Goal: Information Seeking & Learning: Learn about a topic

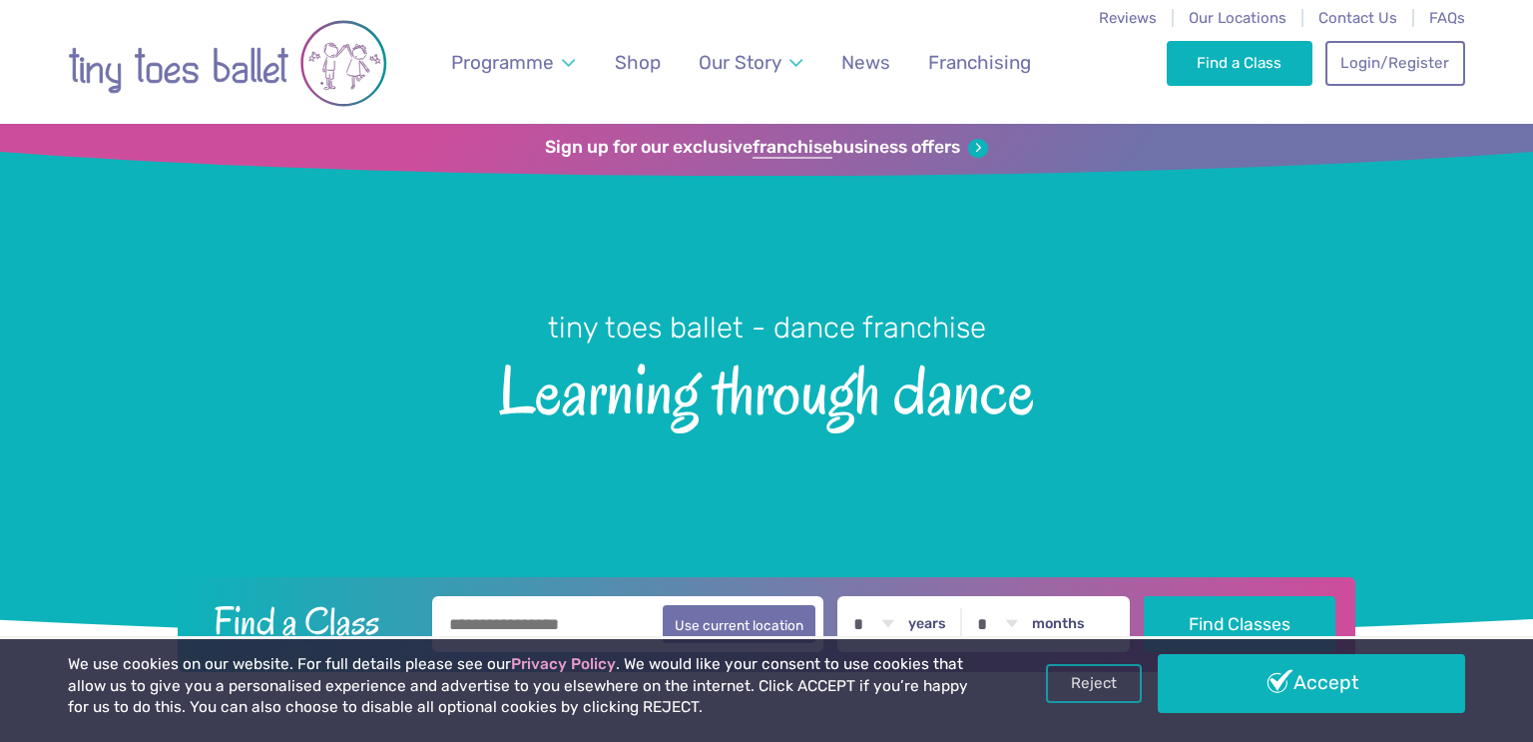
click at [1094, 58] on button at bounding box center [1081, 71] width 26 height 26
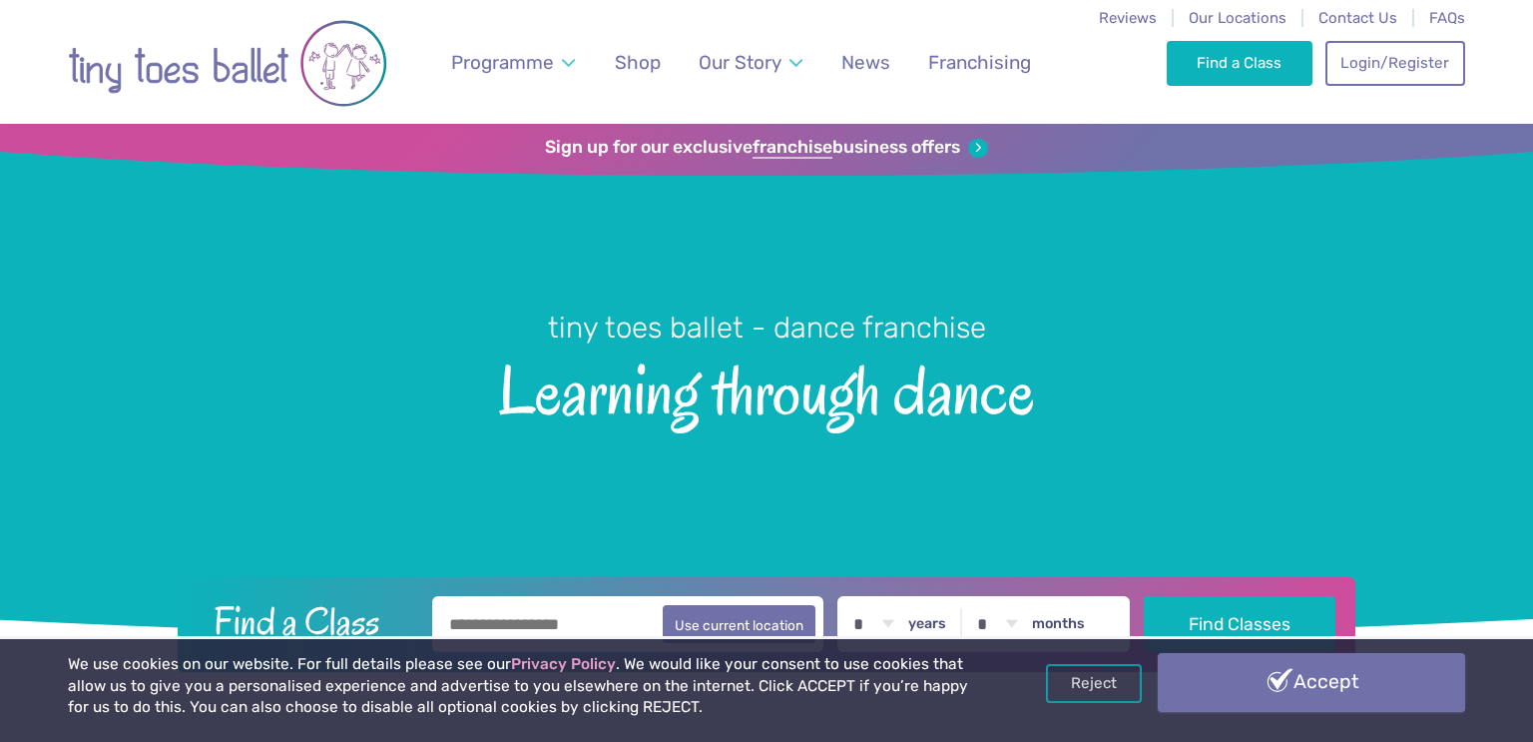
click at [1313, 687] on link "Accept" at bounding box center [1311, 682] width 307 height 58
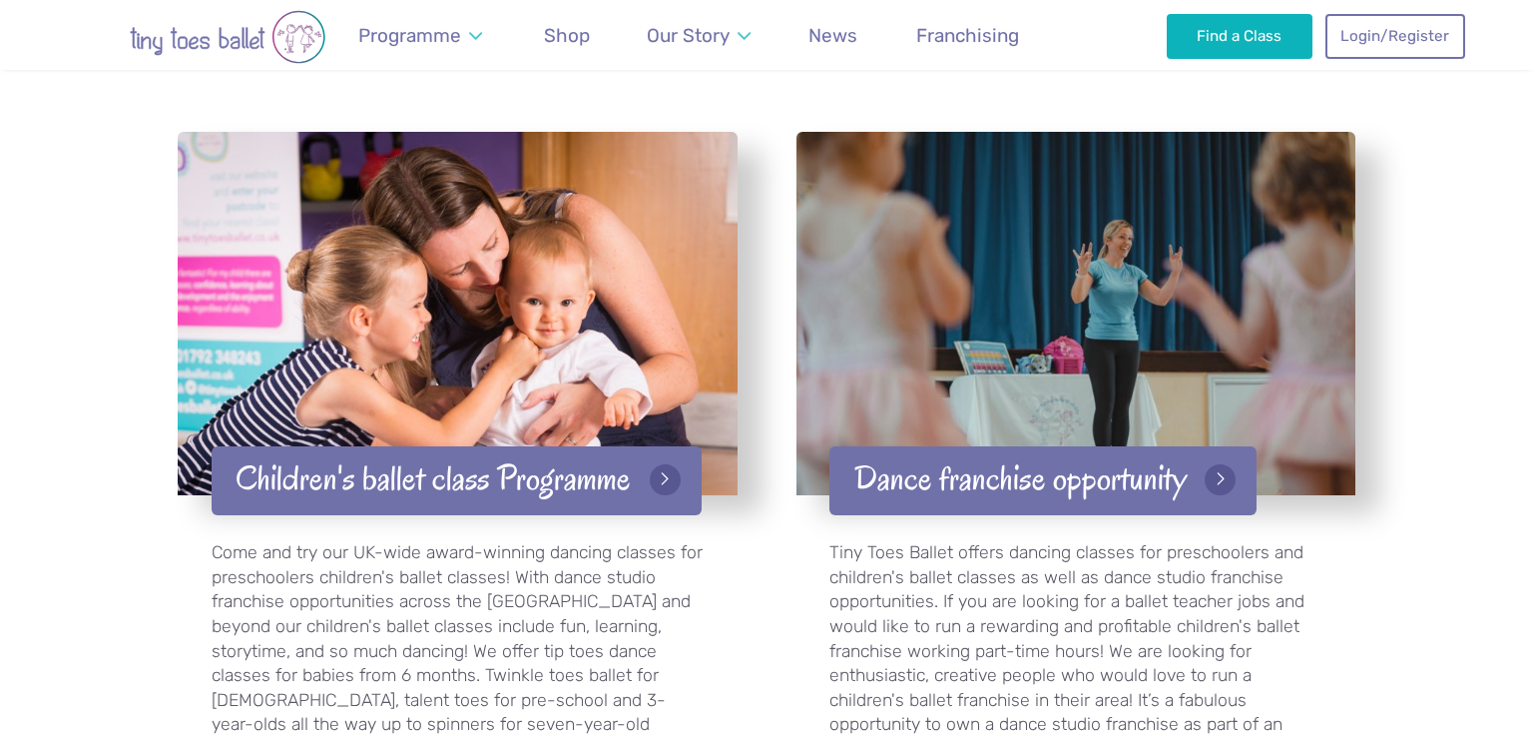
scroll to position [5032, 0]
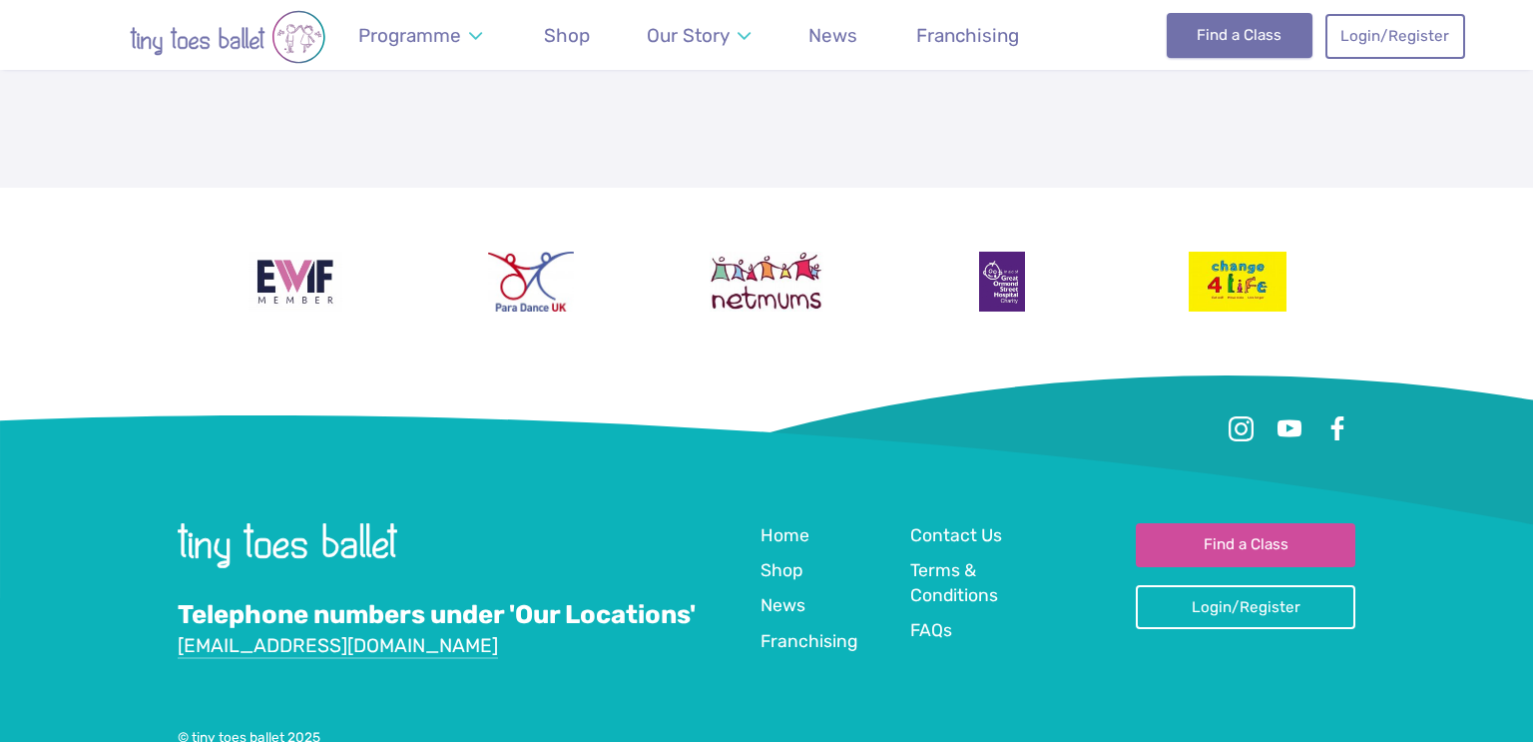
click at [1209, 41] on link "Find a Class" at bounding box center [1240, 35] width 147 height 44
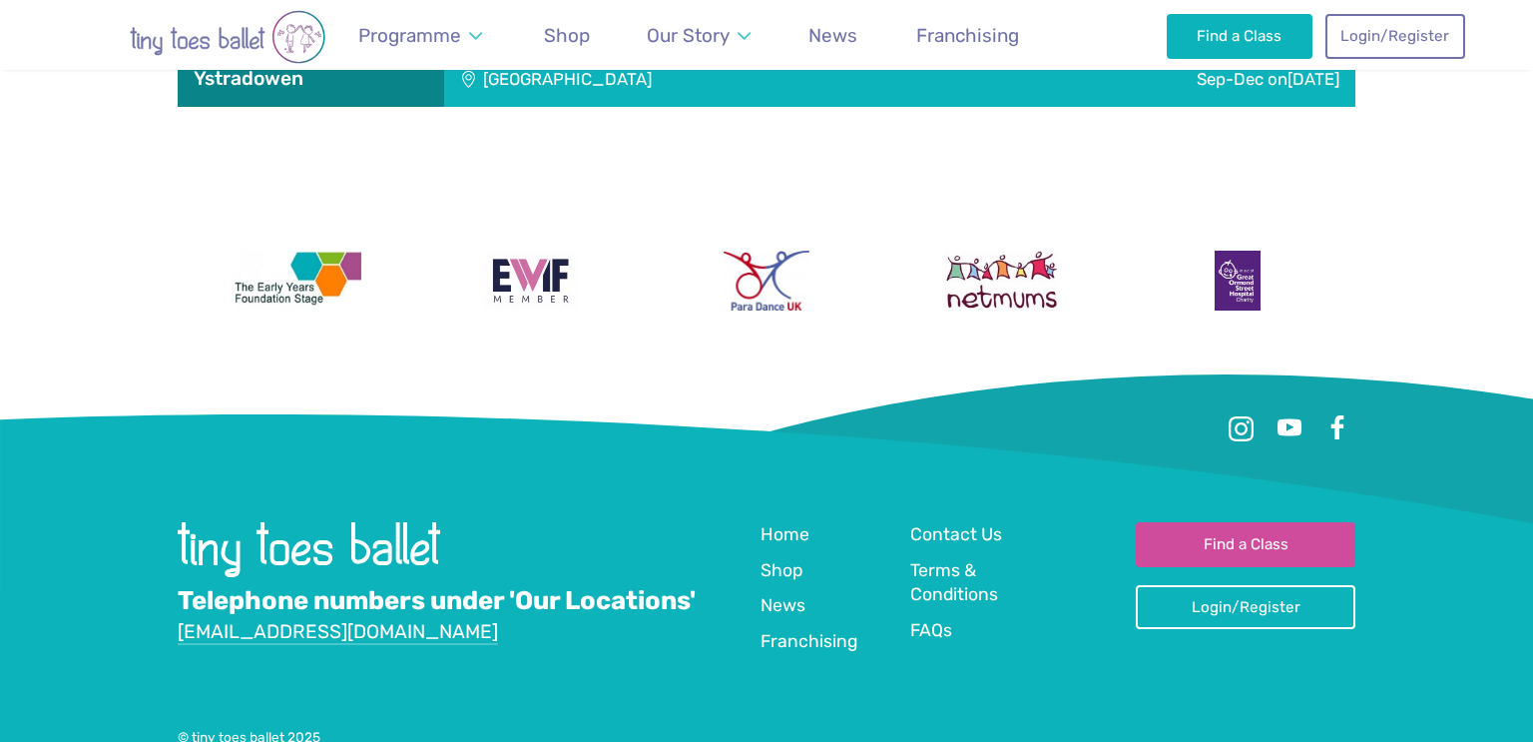
scroll to position [6320, 0]
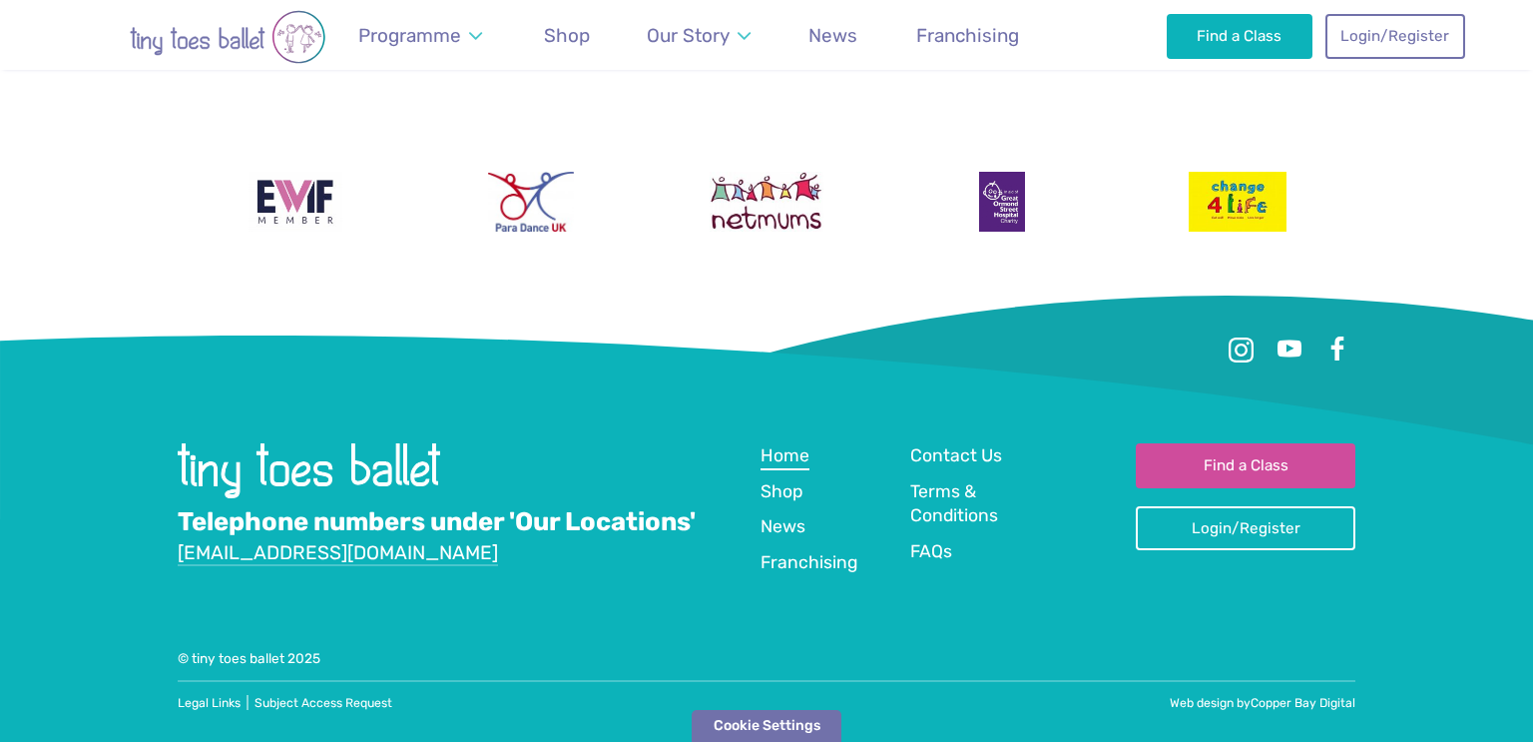
click at [787, 456] on span "Home" at bounding box center [785, 455] width 49 height 20
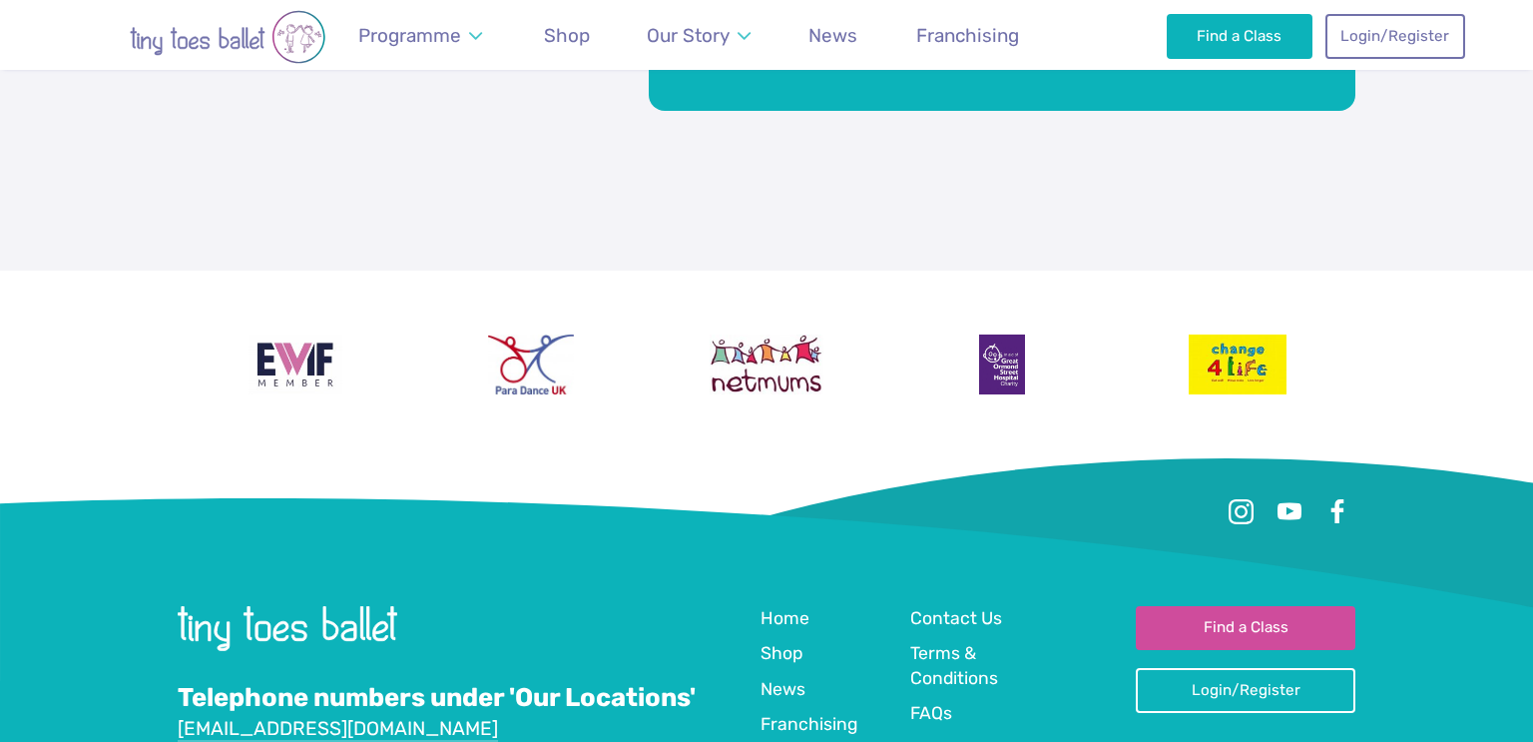
scroll to position [5006, 0]
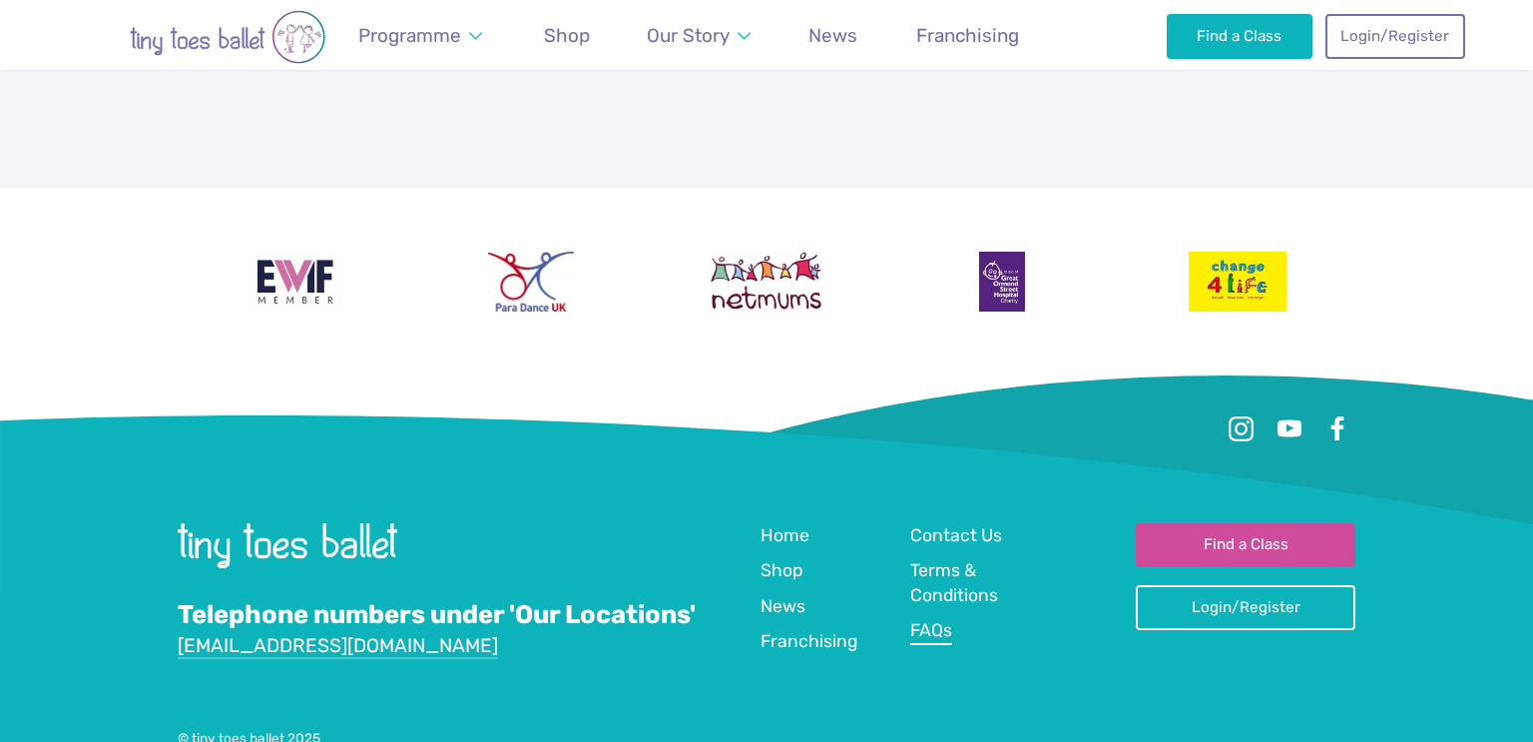
click at [927, 620] on span "FAQs" at bounding box center [931, 630] width 42 height 20
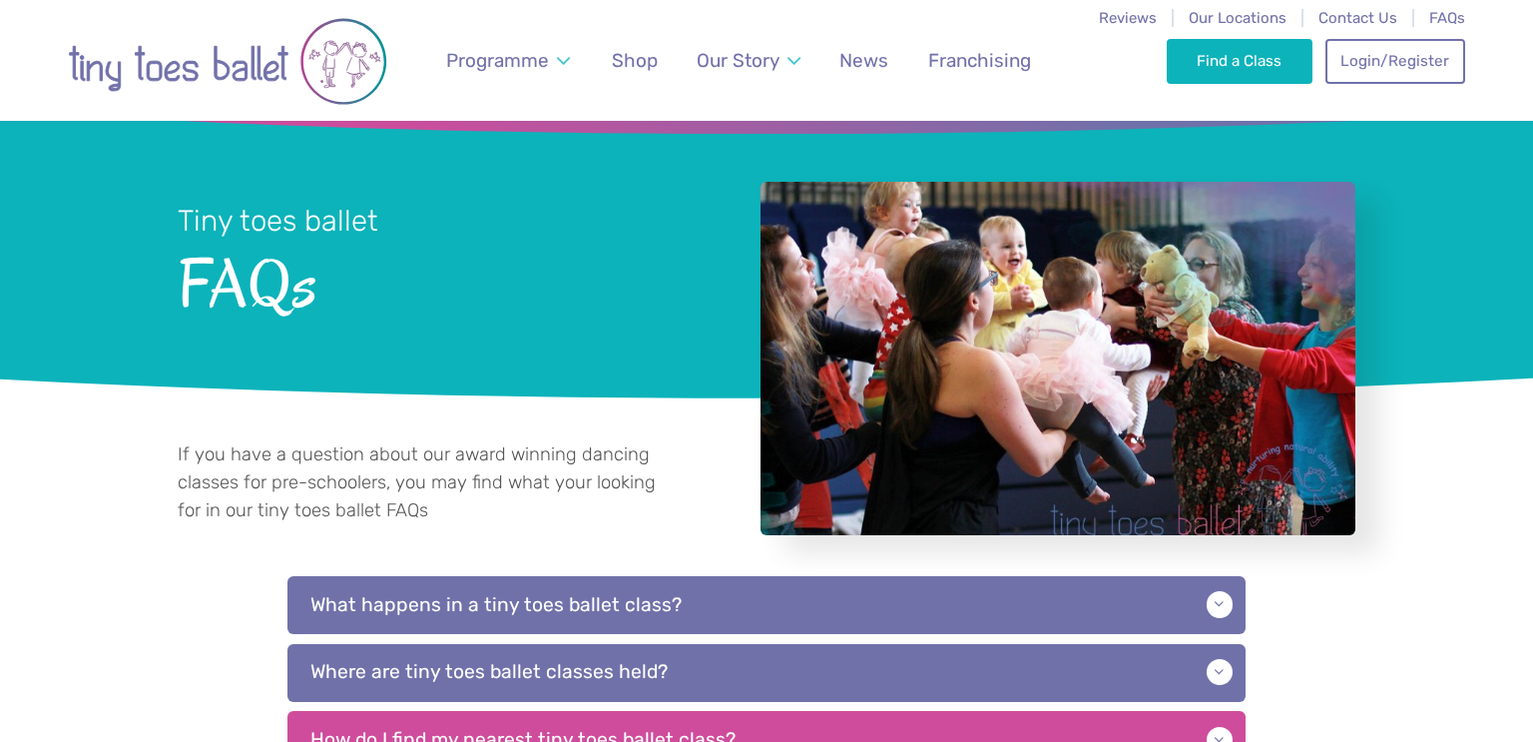
scroll to position [212, 0]
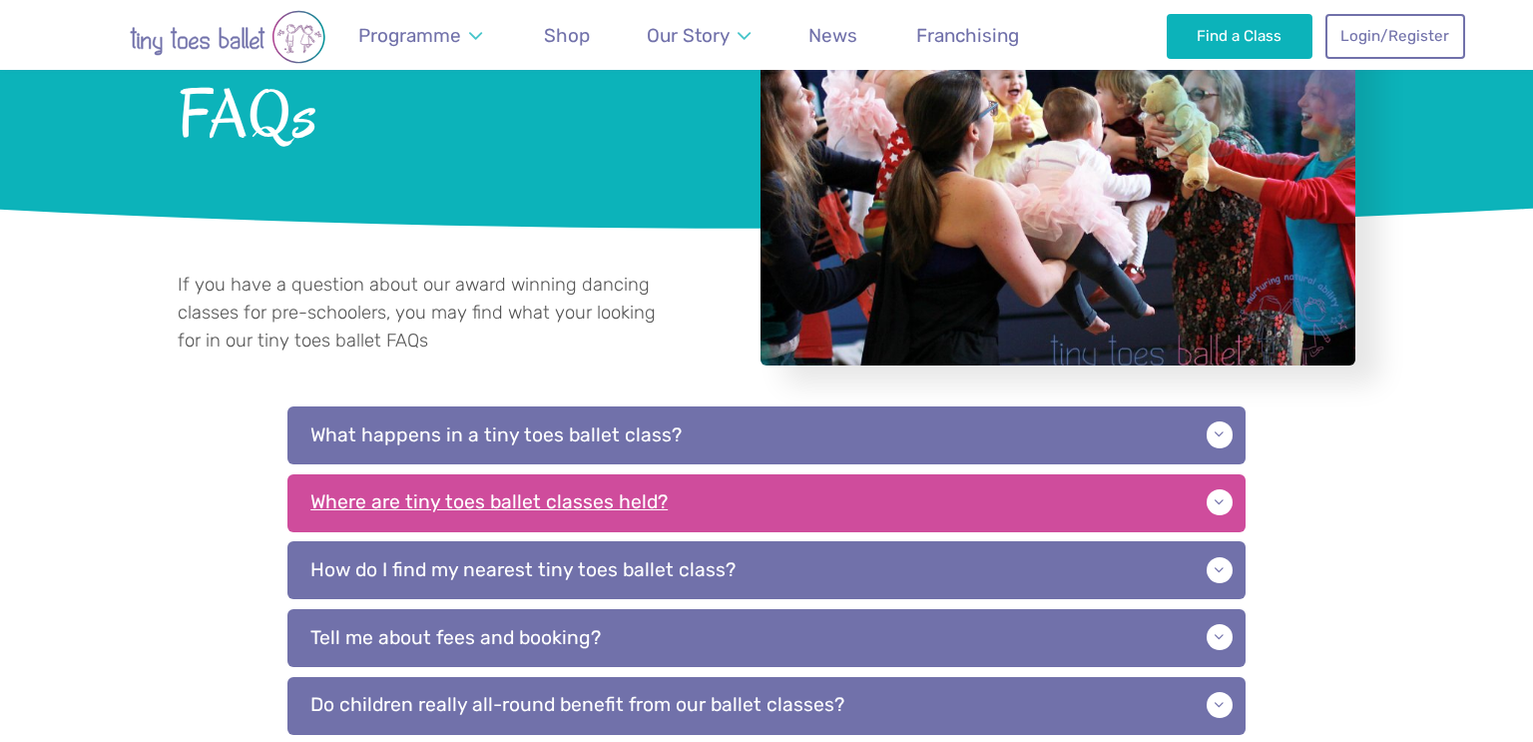
click at [410, 515] on p "Where are tiny toes ballet classes held?" at bounding box center [767, 503] width 958 height 58
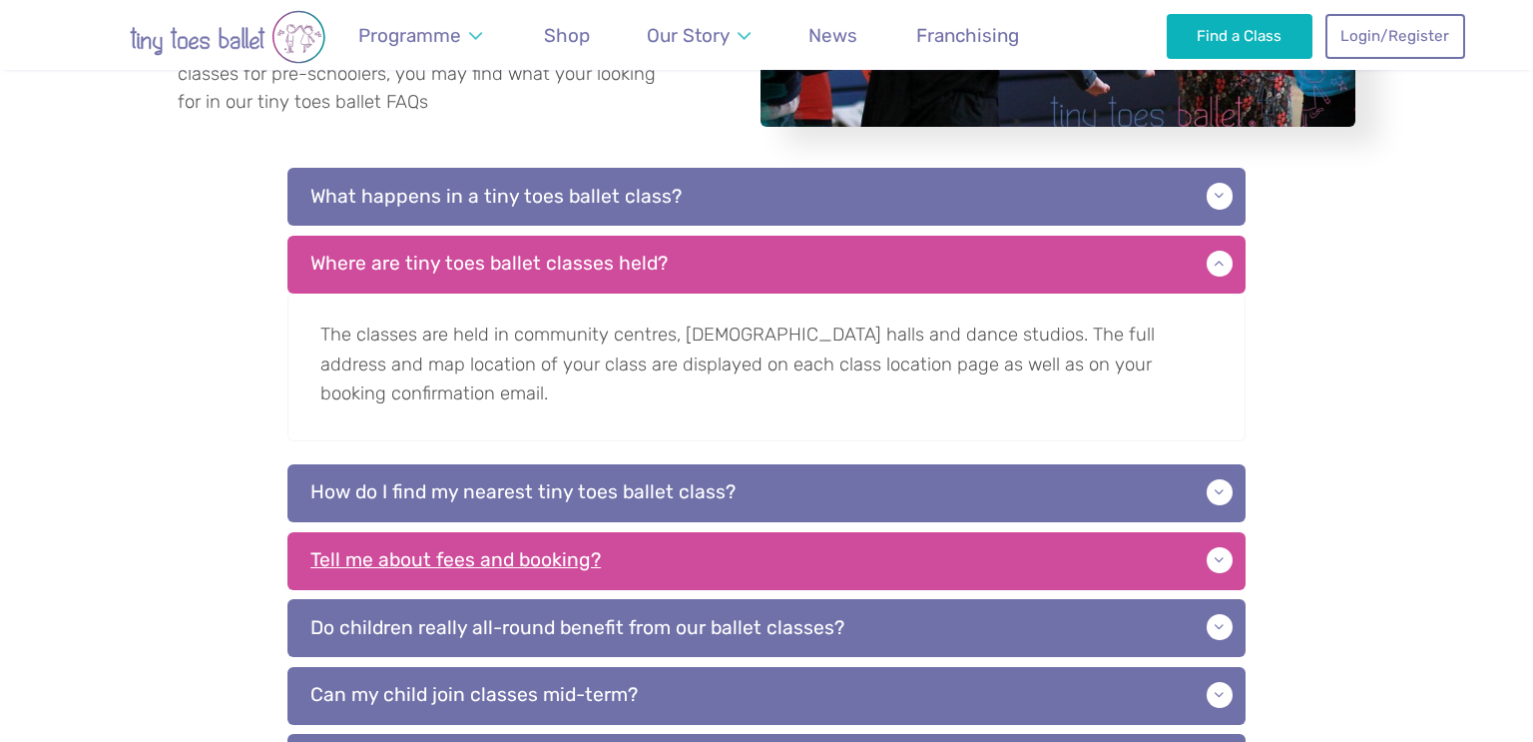
scroll to position [473, 0]
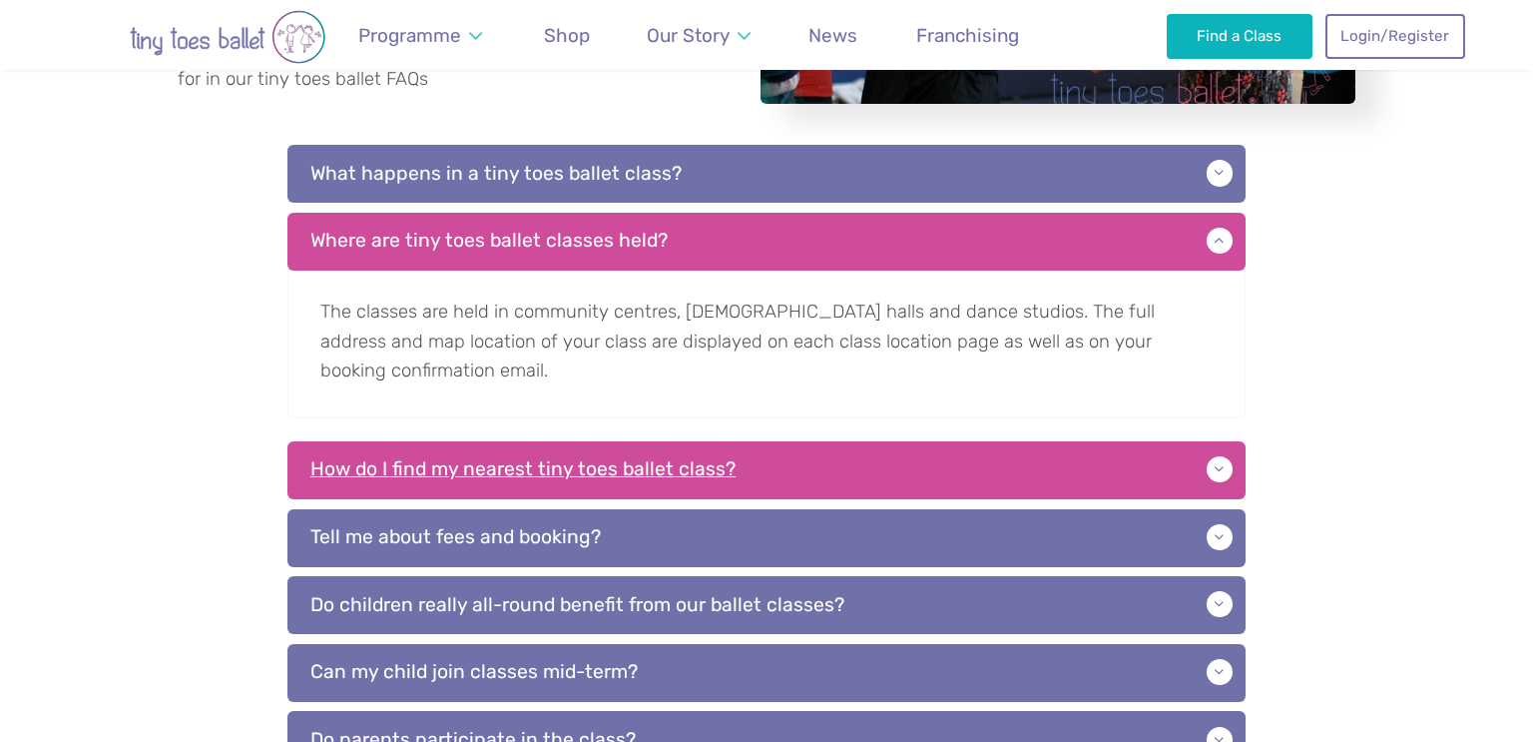
click at [416, 472] on p "How do I find my nearest tiny toes ballet class?" at bounding box center [767, 470] width 958 height 58
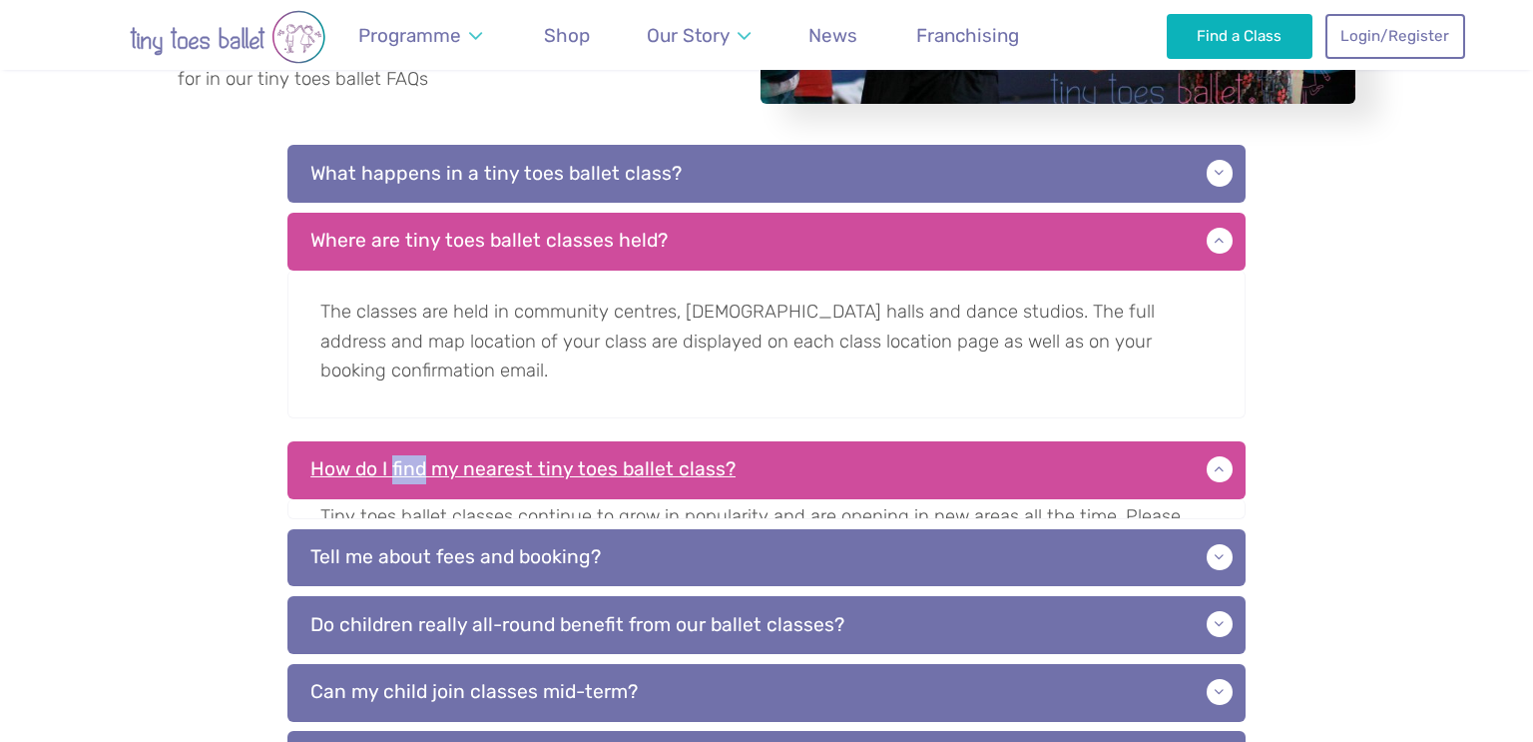
click at [416, 472] on p "How do I find my nearest tiny toes ballet class?" at bounding box center [767, 470] width 958 height 58
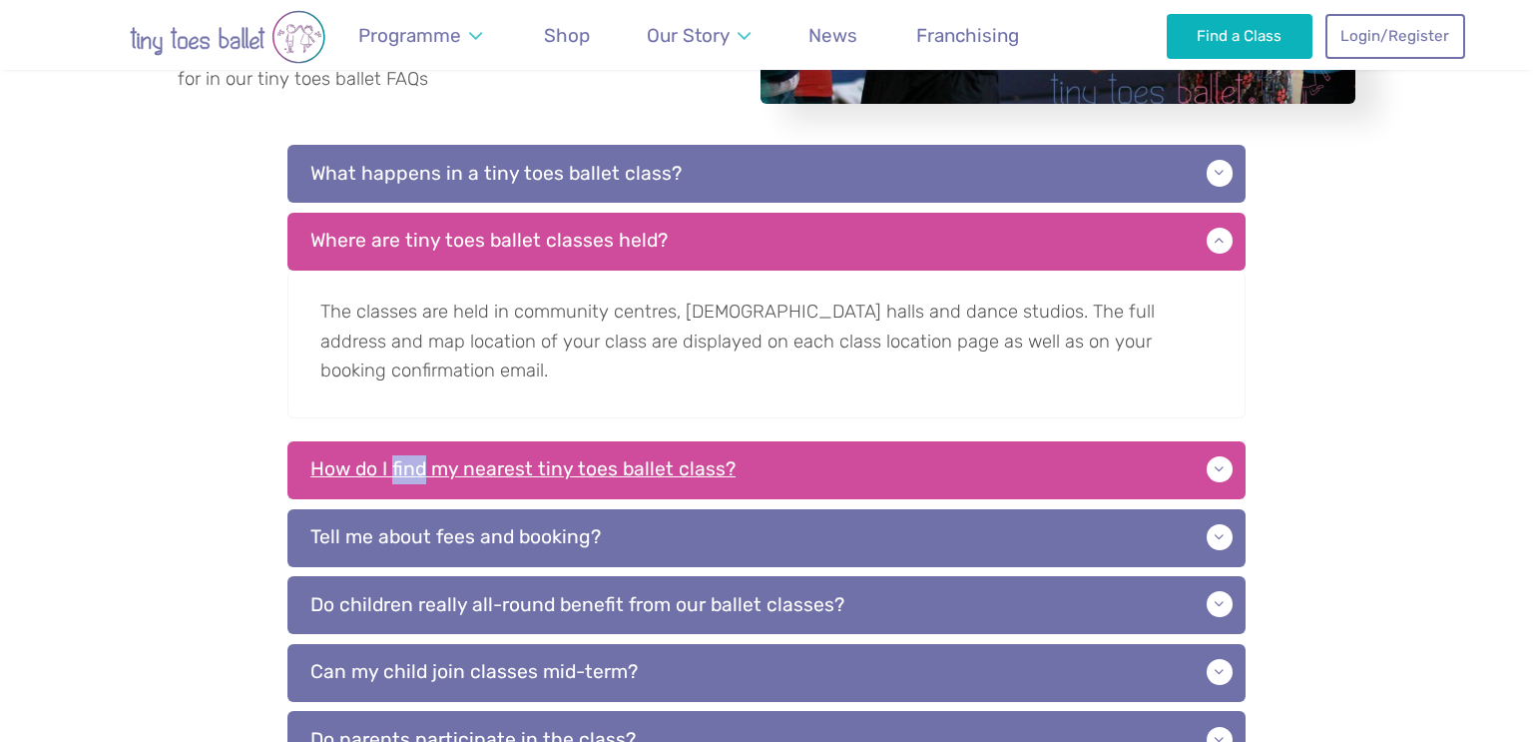
click at [401, 487] on p "How do I find my nearest tiny toes ballet class?" at bounding box center [767, 470] width 958 height 58
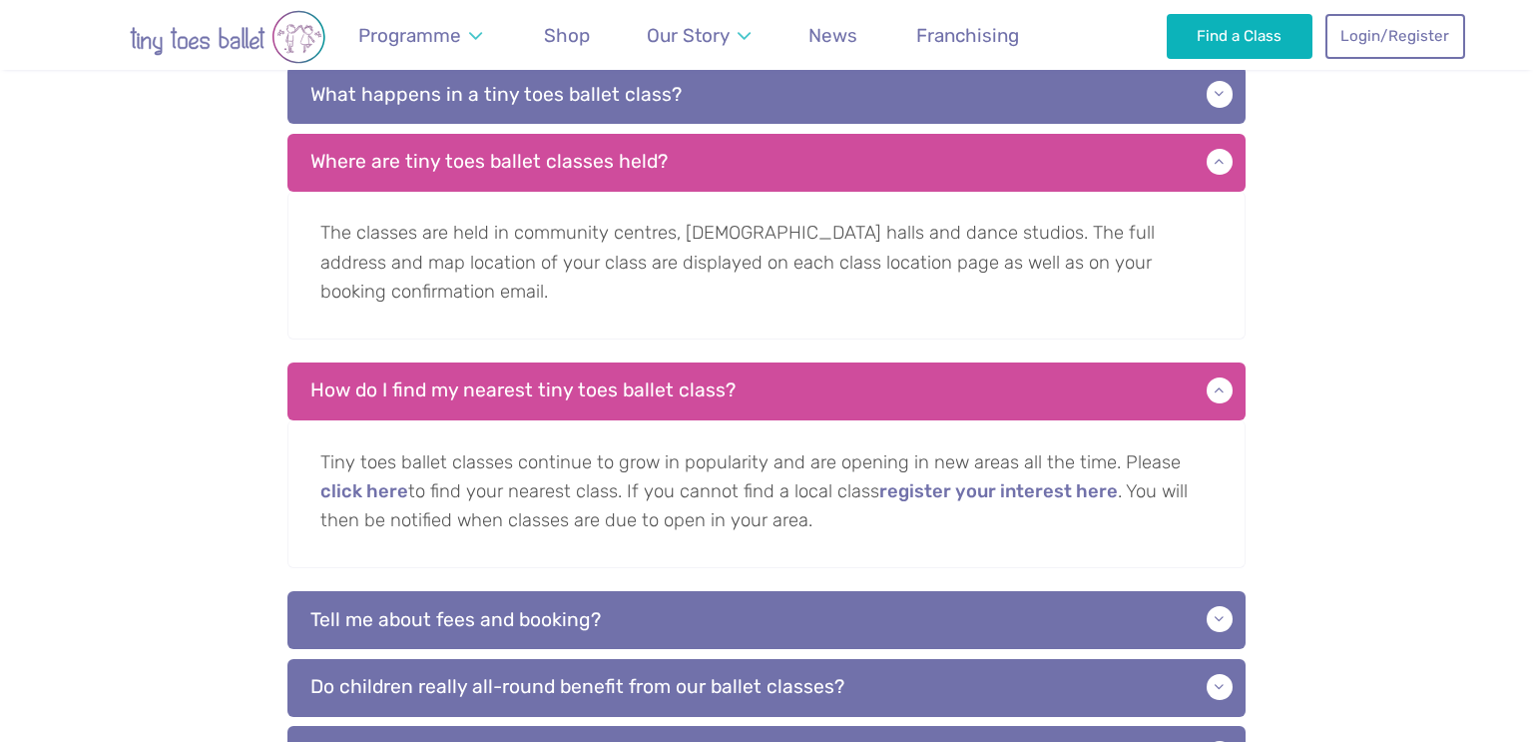
scroll to position [685, 0]
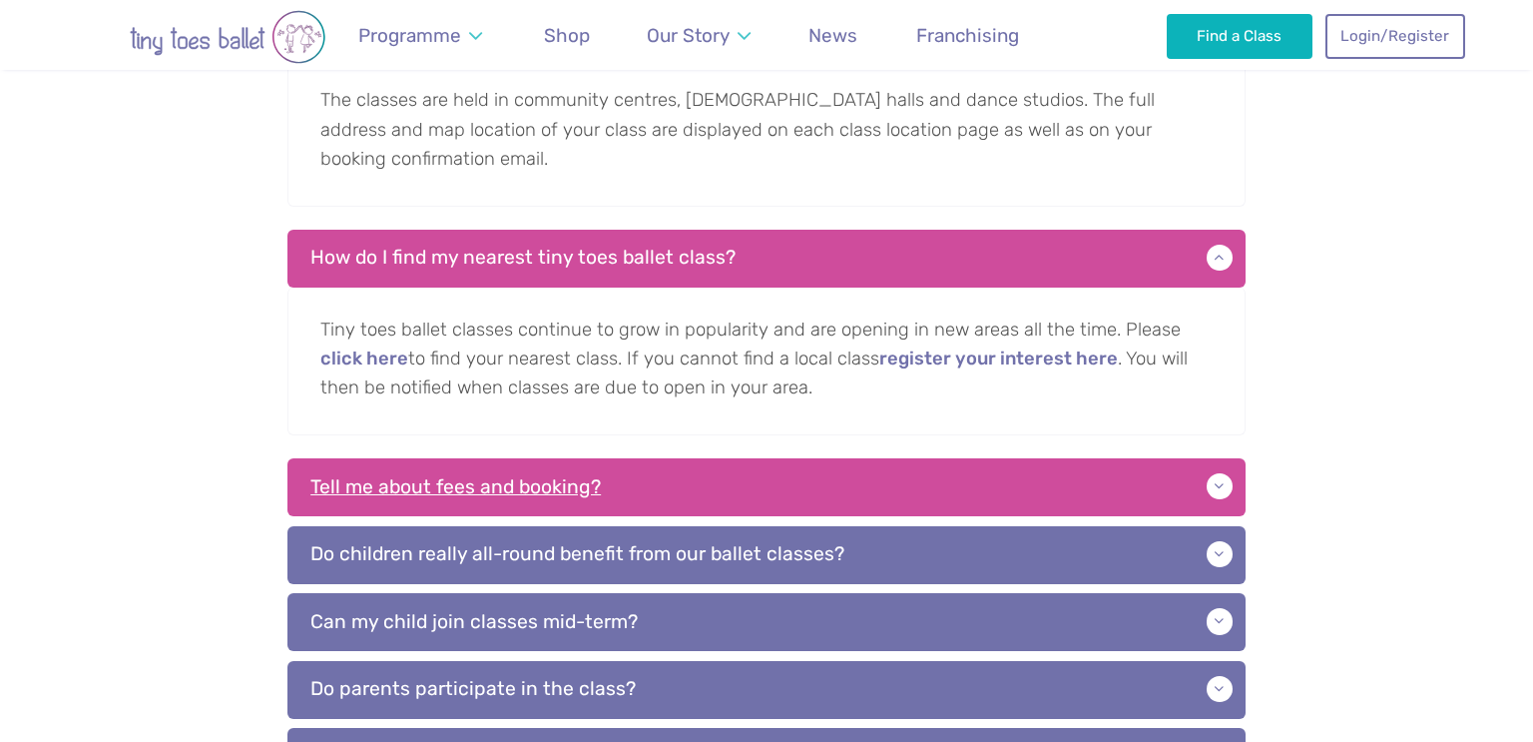
drag, startPoint x: 435, startPoint y: 484, endPoint x: 431, endPoint y: 495, distance: 11.7
click at [435, 488] on p "Tell me about fees and booking?" at bounding box center [767, 487] width 958 height 58
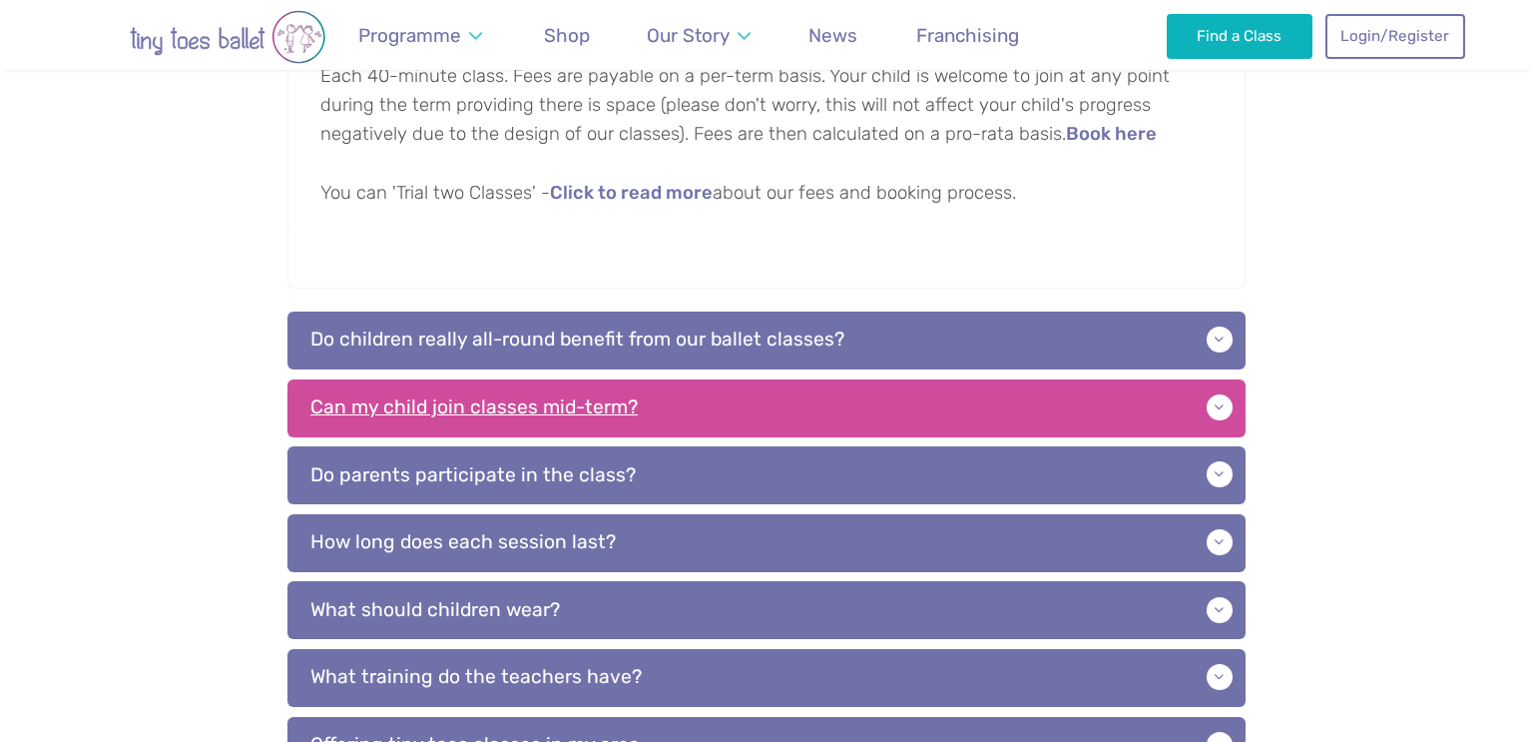
scroll to position [1170, 0]
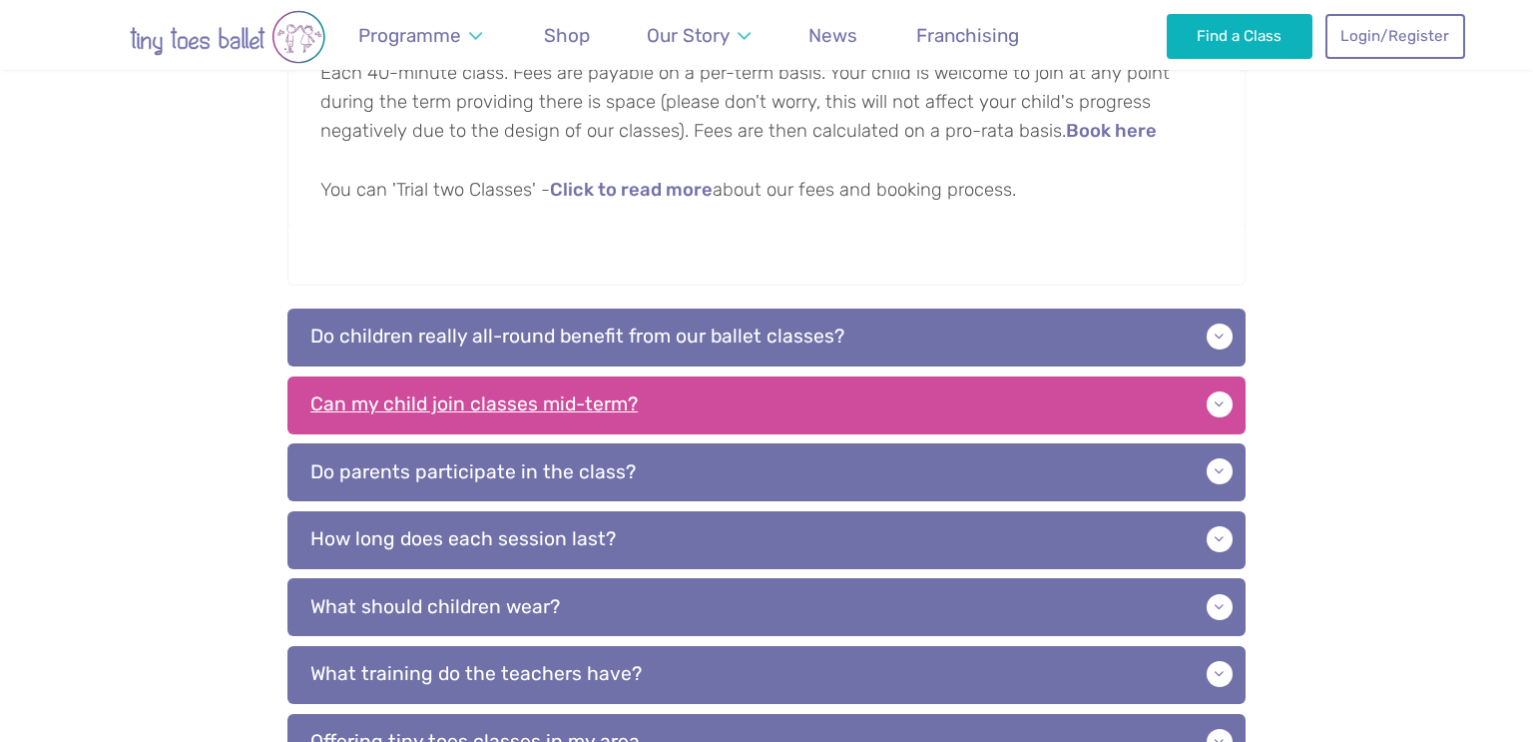
click at [395, 403] on p "Can my child join classes mid-term?" at bounding box center [767, 405] width 958 height 58
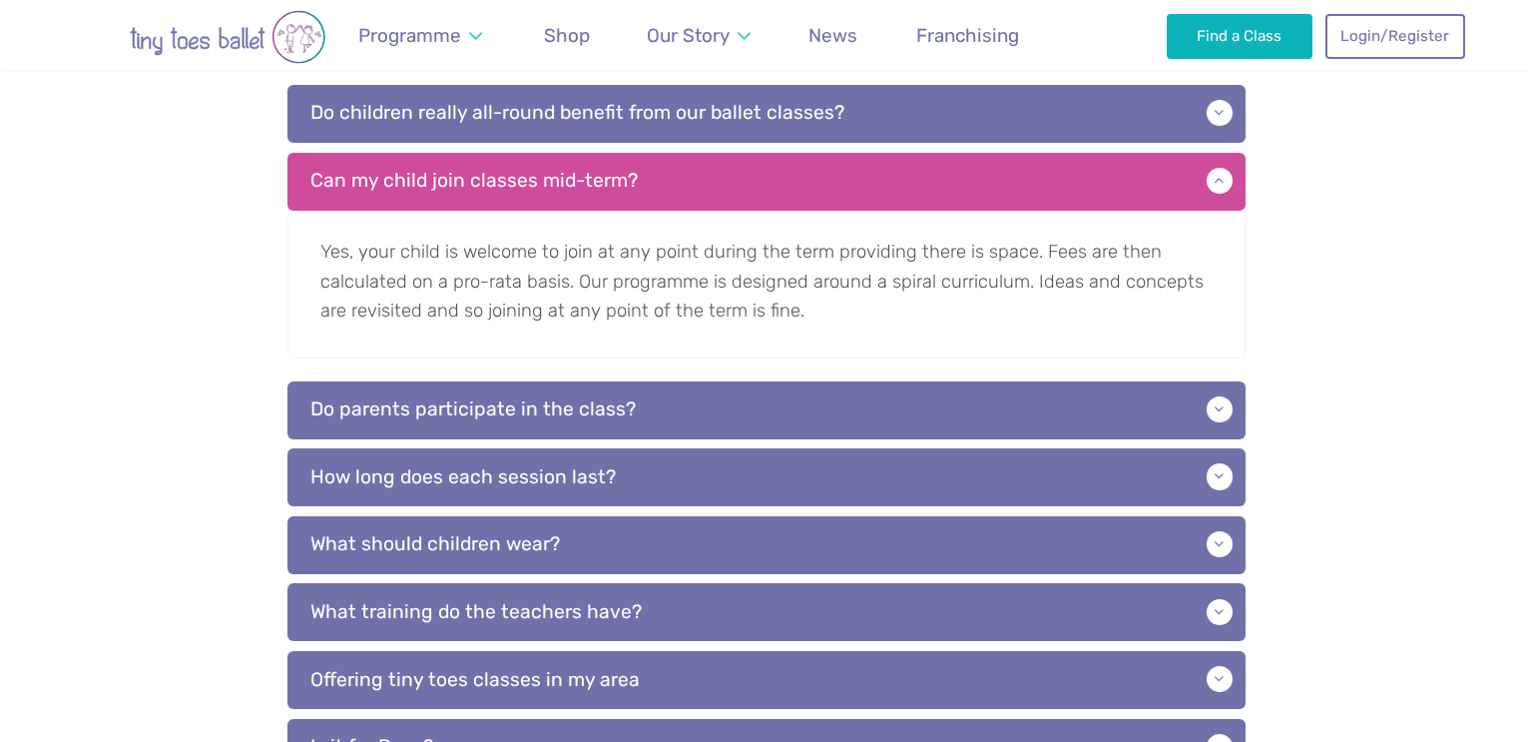
scroll to position [1398, 0]
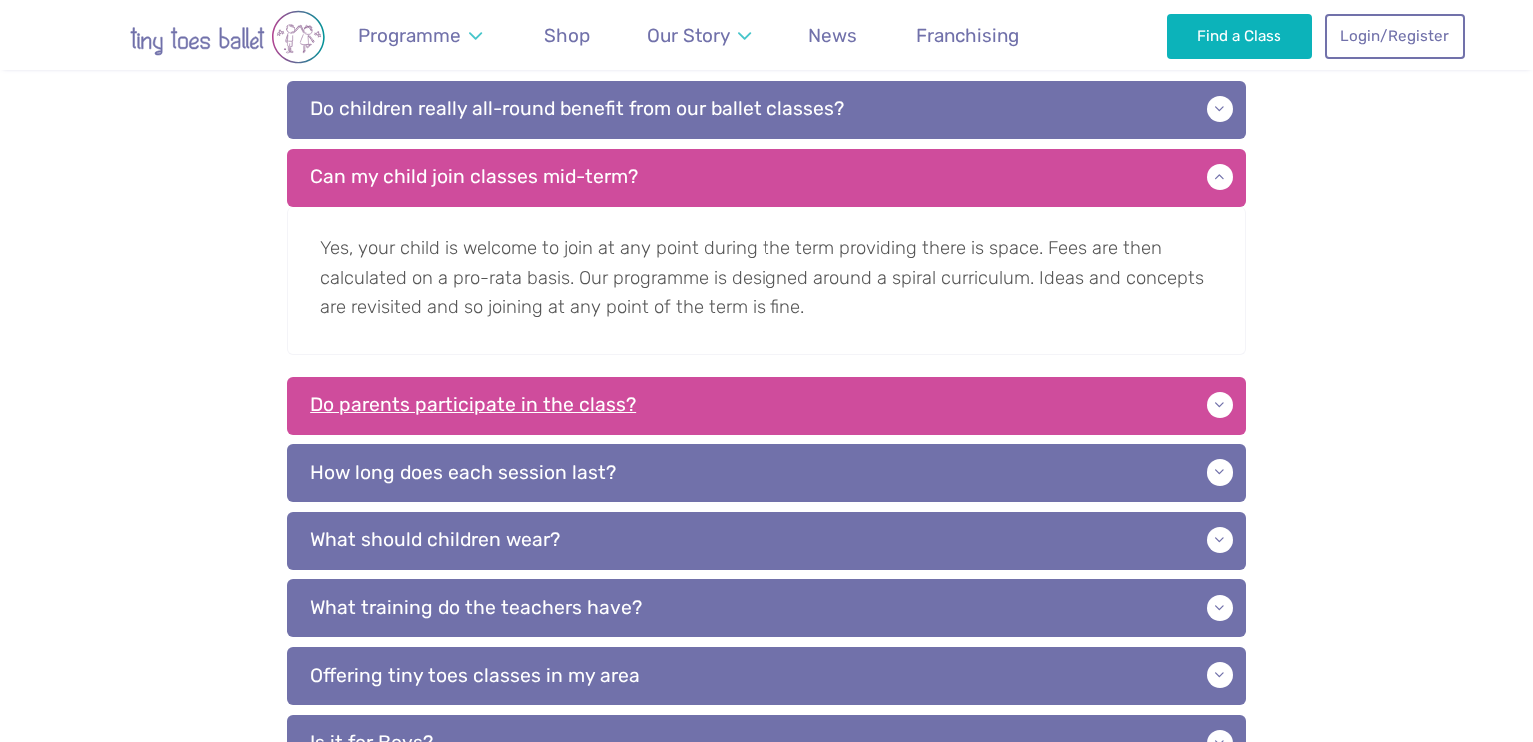
click at [384, 415] on p "Do parents participate in the class?" at bounding box center [767, 406] width 958 height 58
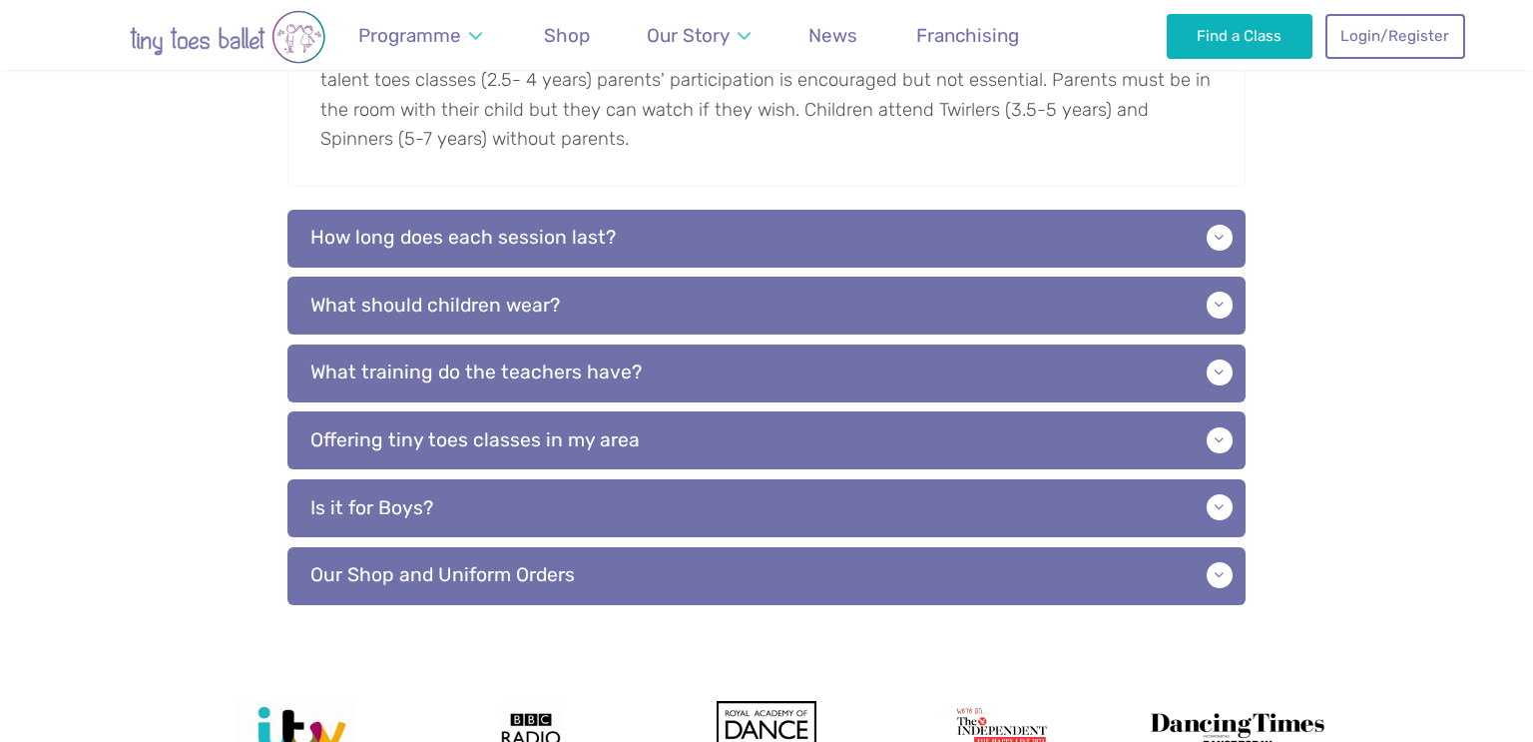
scroll to position [1853, 0]
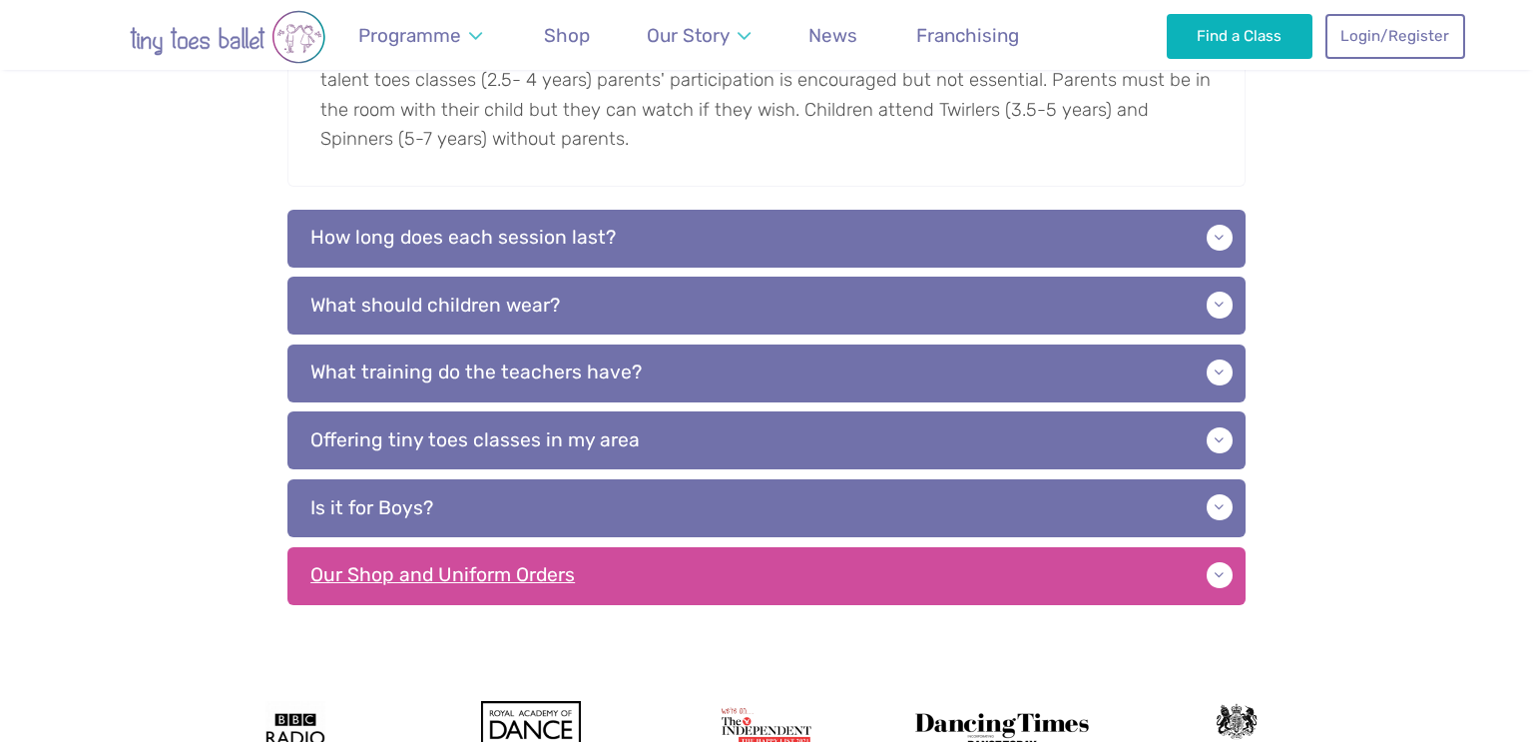
click at [383, 586] on p "Our Shop and Uniform Orders" at bounding box center [767, 576] width 958 height 58
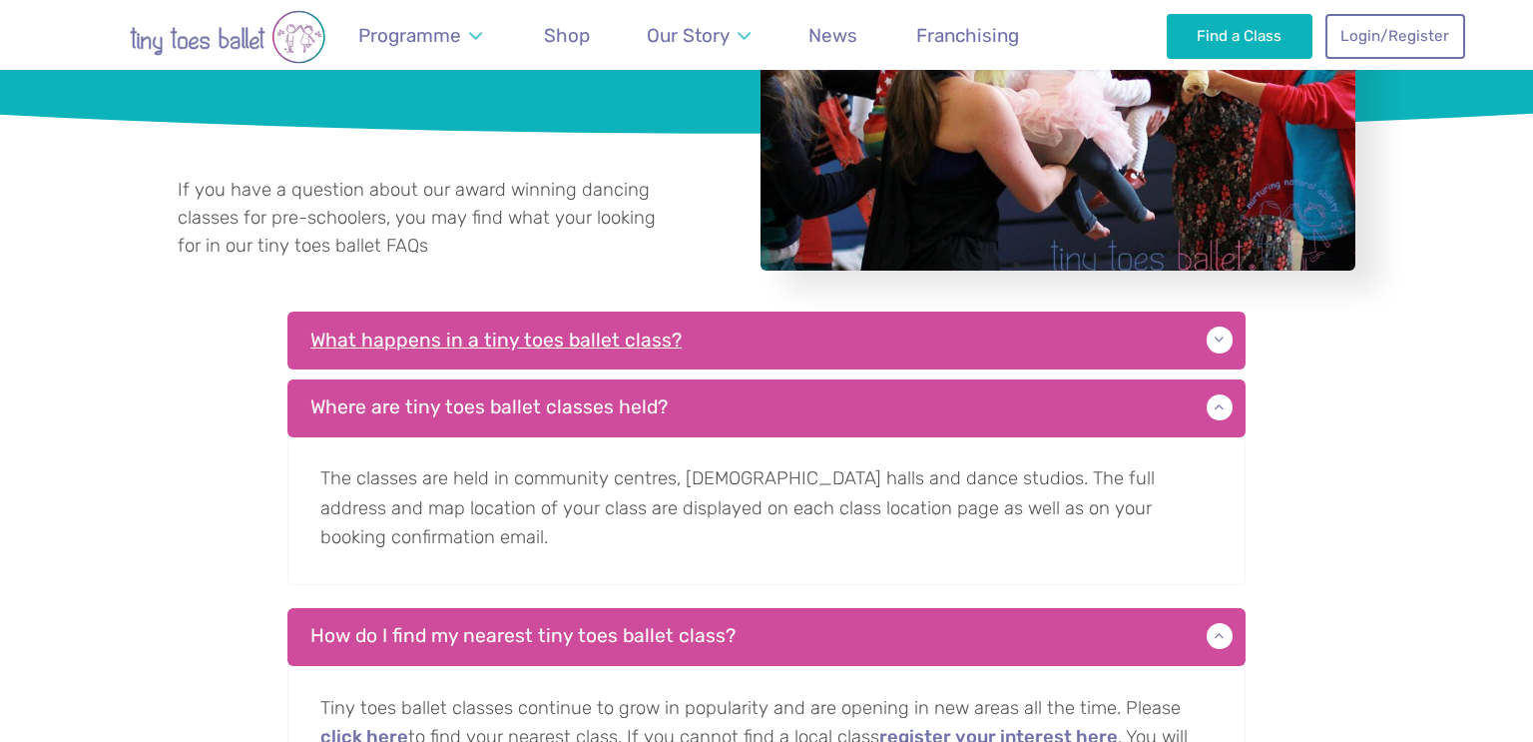
scroll to position [313, 0]
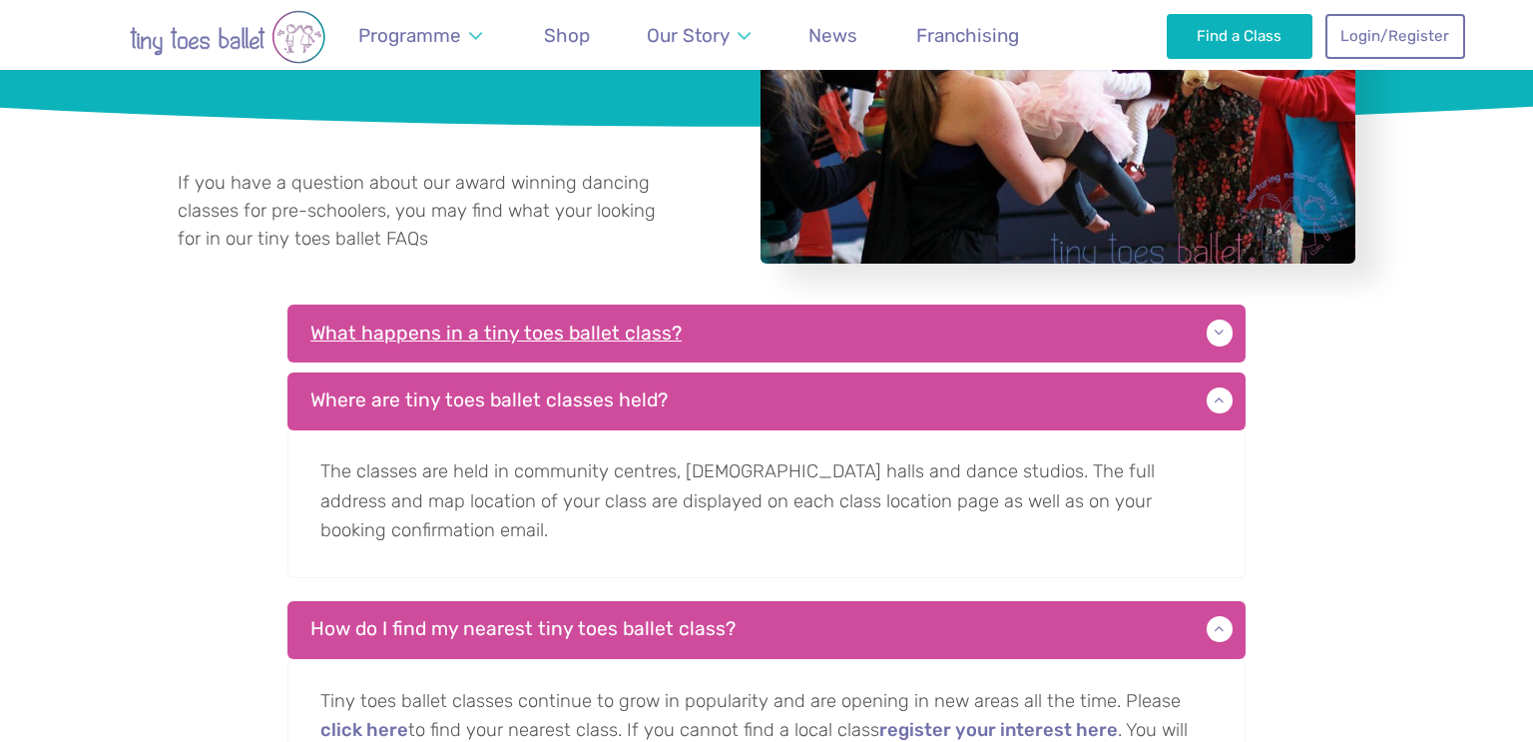
click at [328, 324] on p "What happens in a tiny toes ballet class?" at bounding box center [767, 333] width 958 height 58
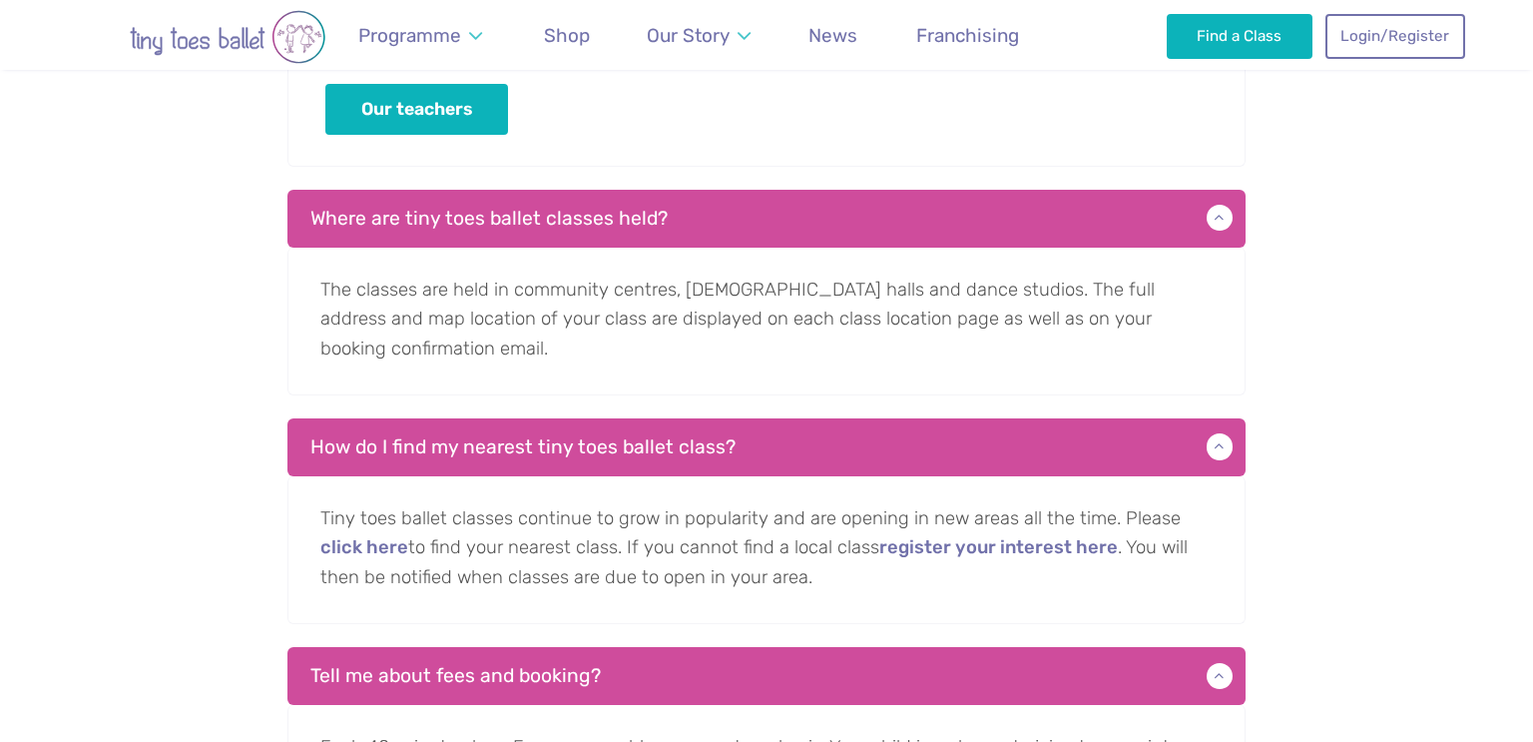
scroll to position [859, 0]
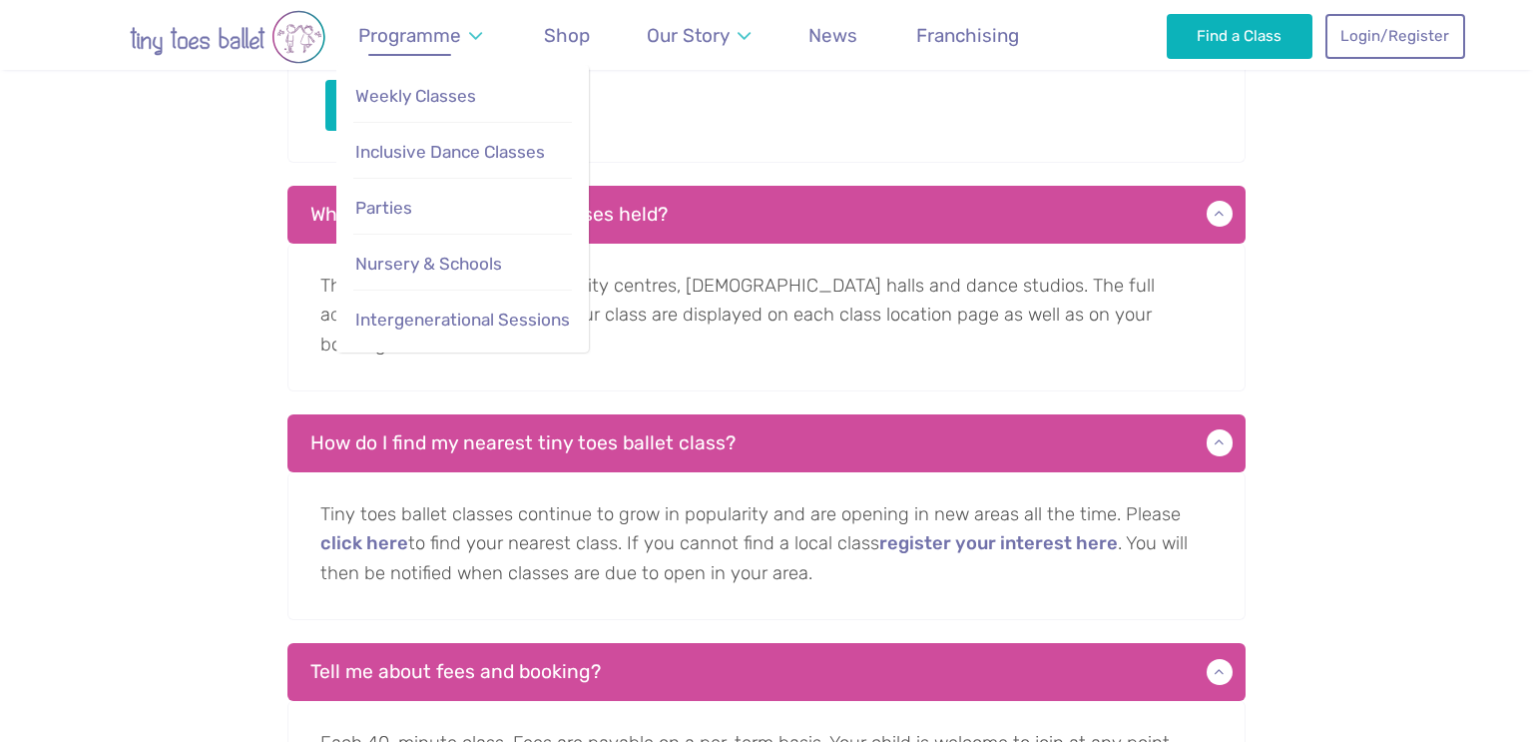
click at [408, 47] on span "Programme" at bounding box center [409, 35] width 103 height 23
click at [376, 92] on span "Weekly Classes" at bounding box center [415, 96] width 121 height 20
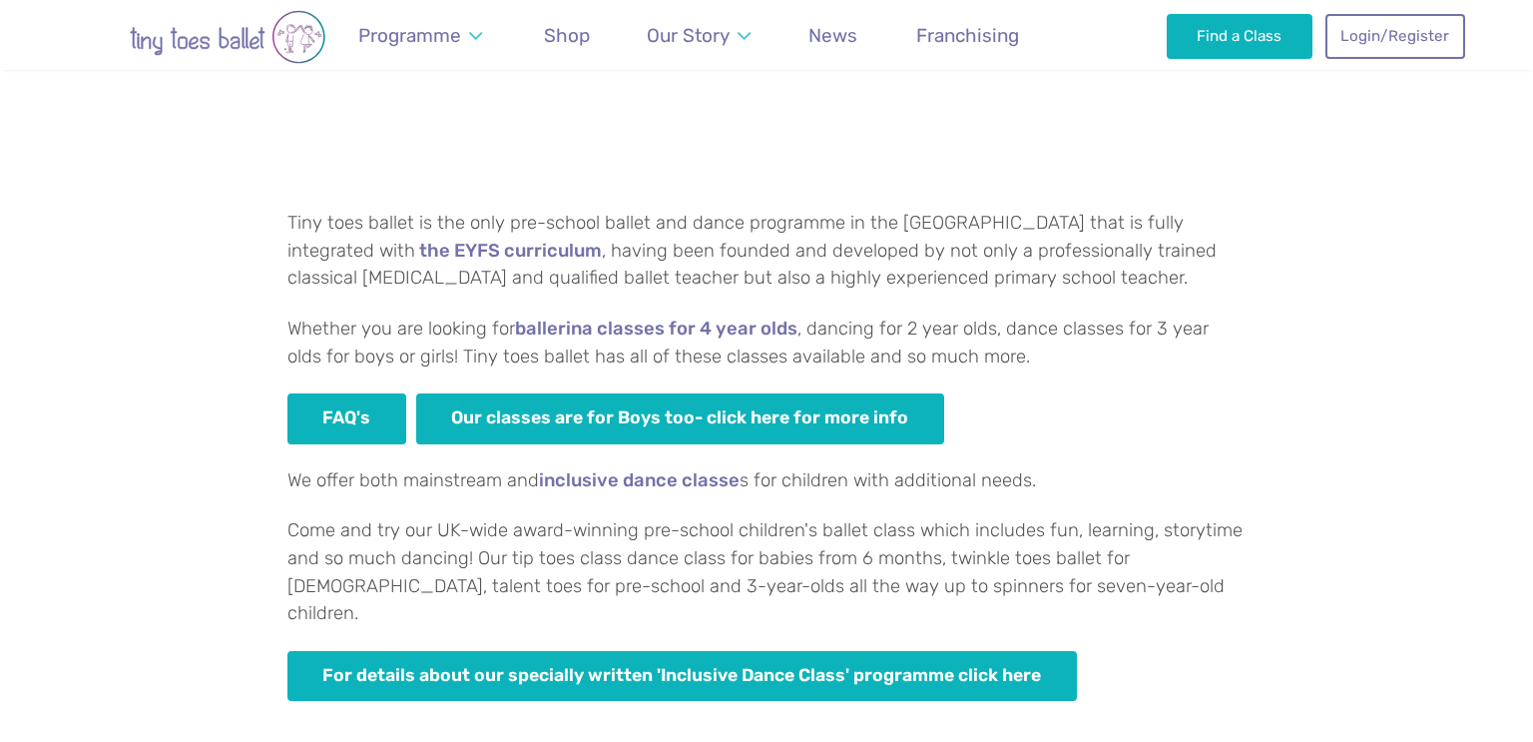
scroll to position [1528, 0]
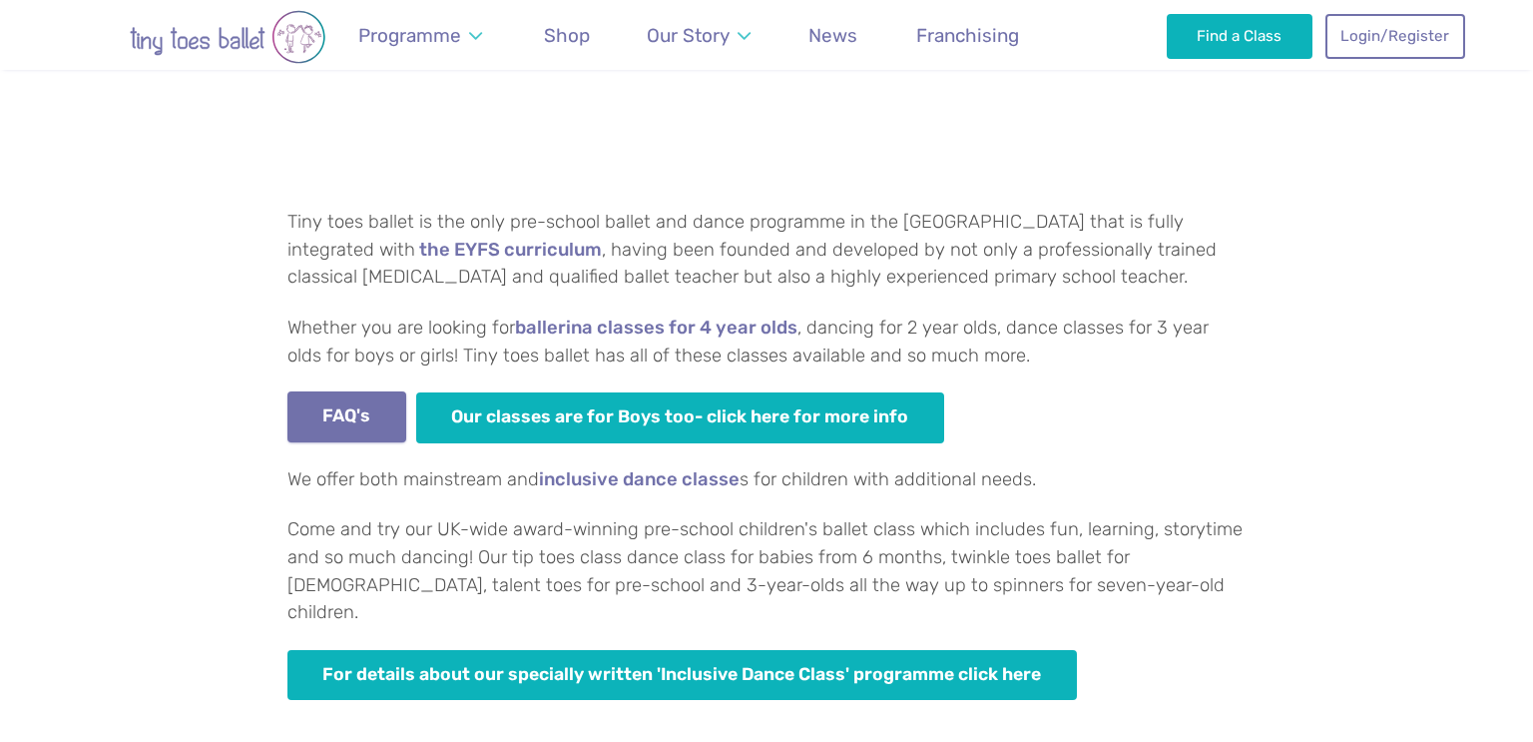
click at [333, 403] on link "FAQ's" at bounding box center [347, 416] width 119 height 51
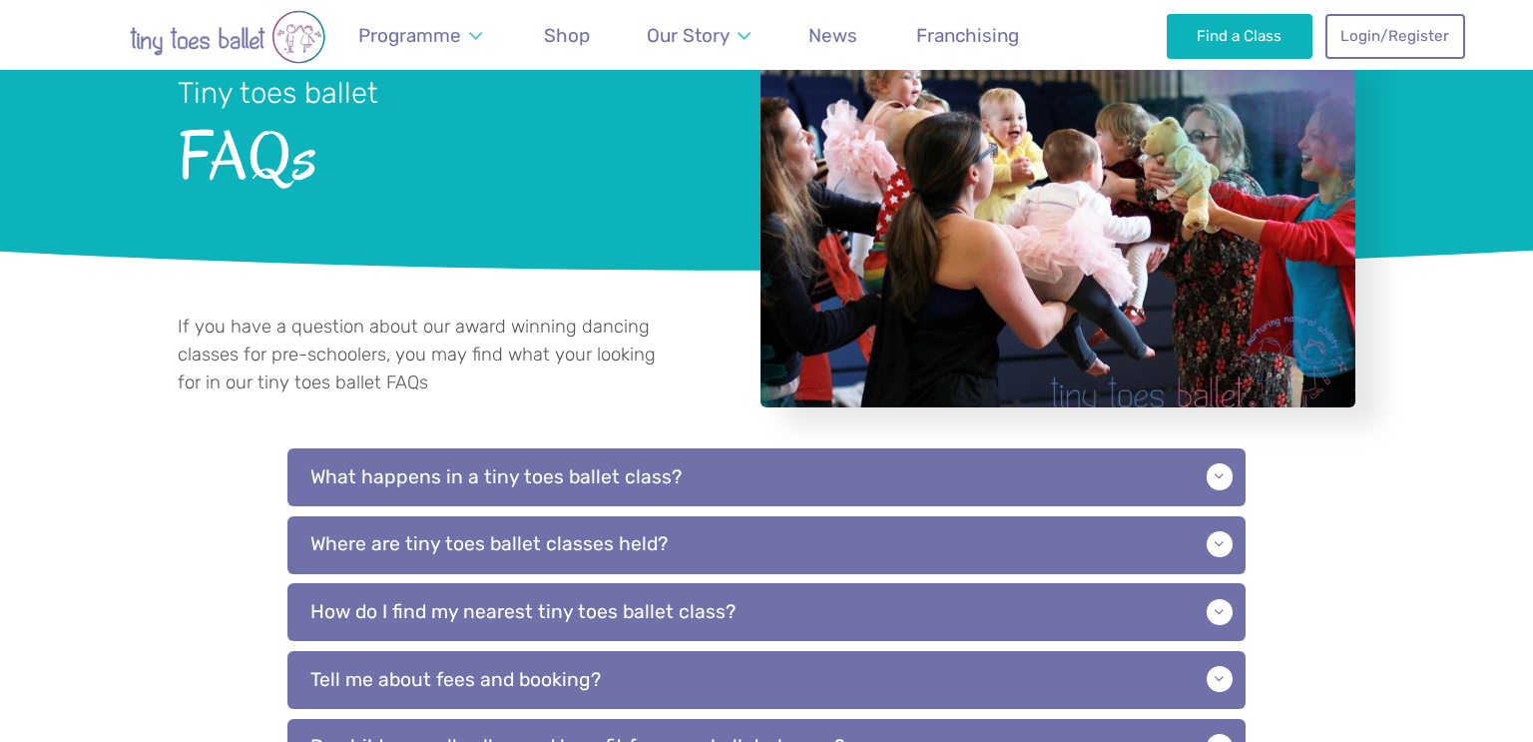
scroll to position [179, 0]
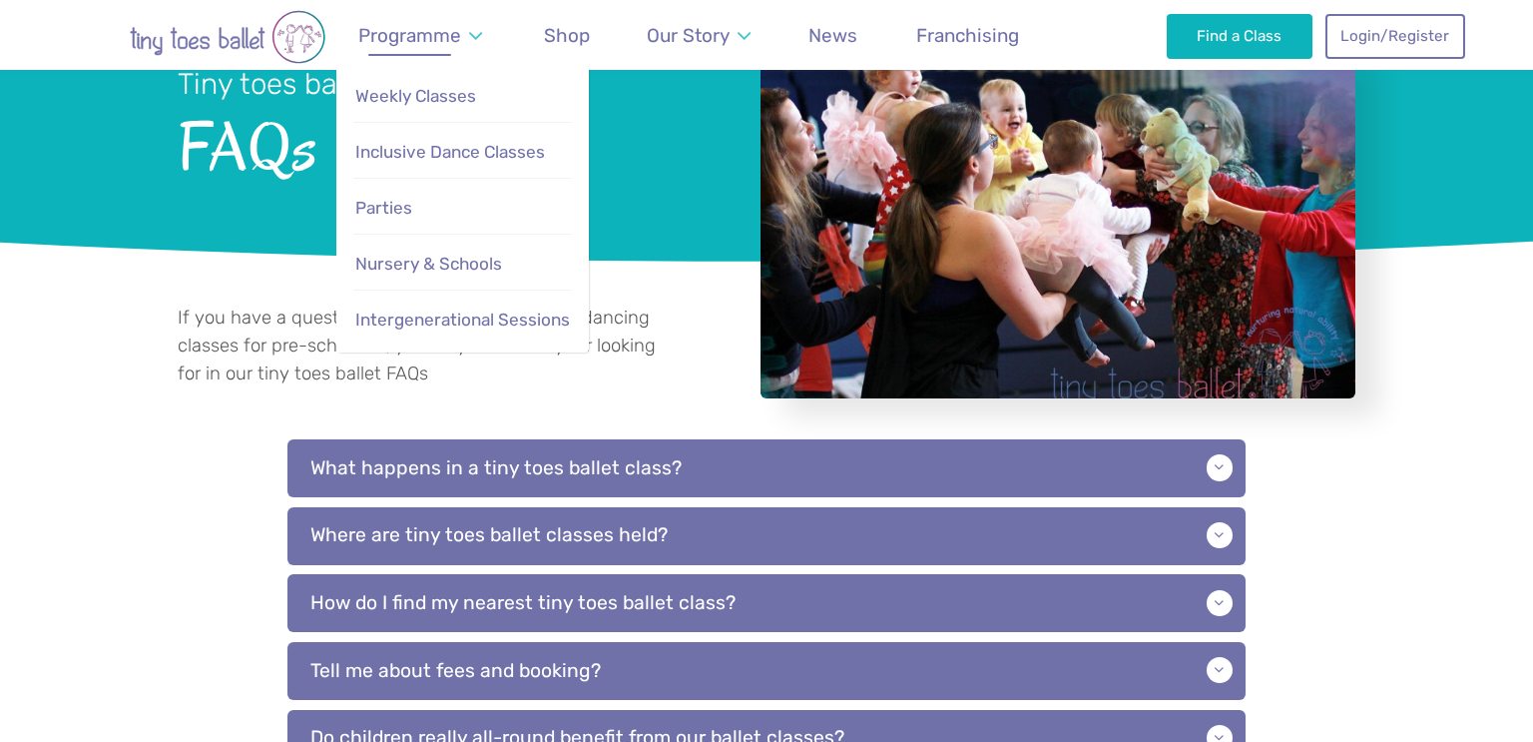
click at [395, 41] on span "Programme" at bounding box center [409, 35] width 103 height 23
click at [379, 100] on span "Weekly Classes" at bounding box center [415, 96] width 121 height 20
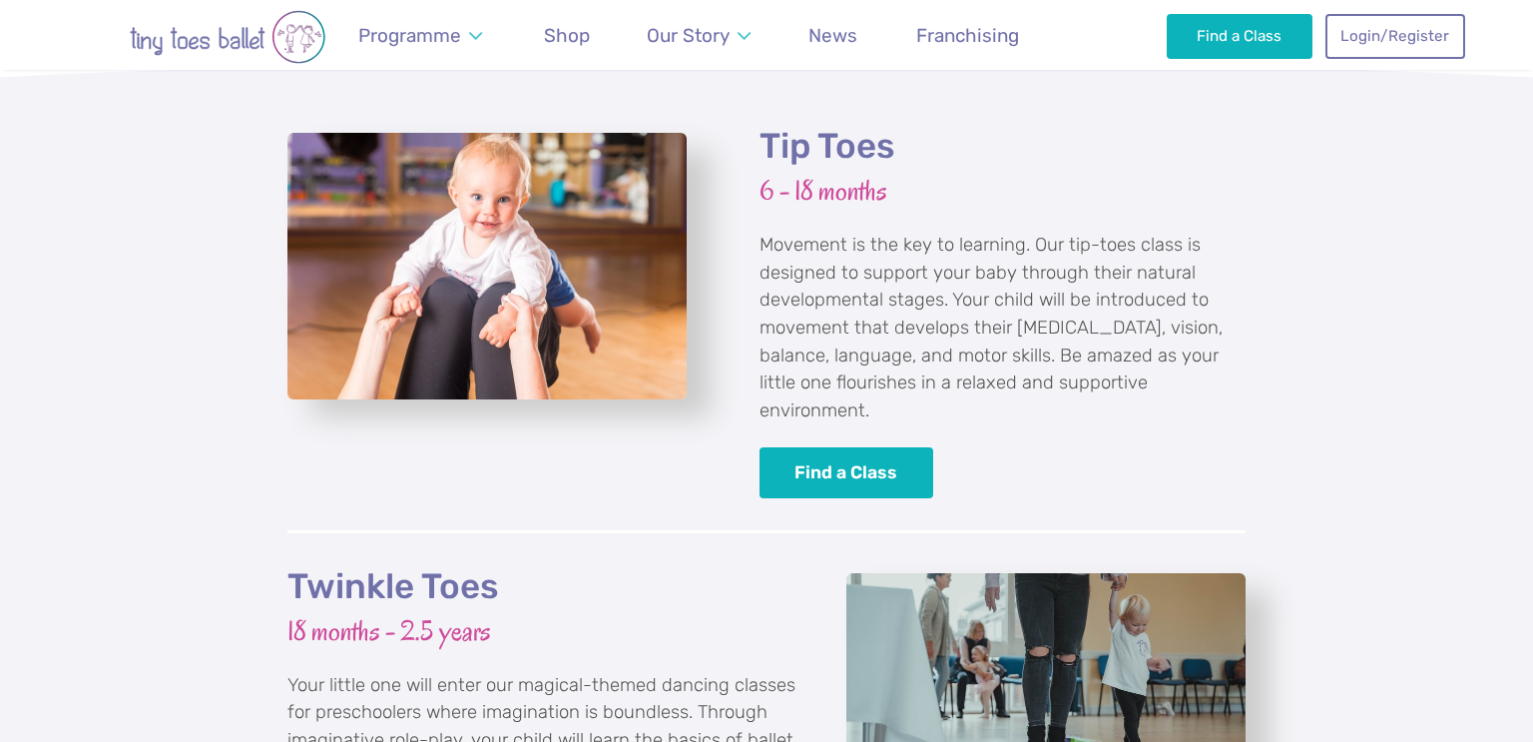
scroll to position [2226, 0]
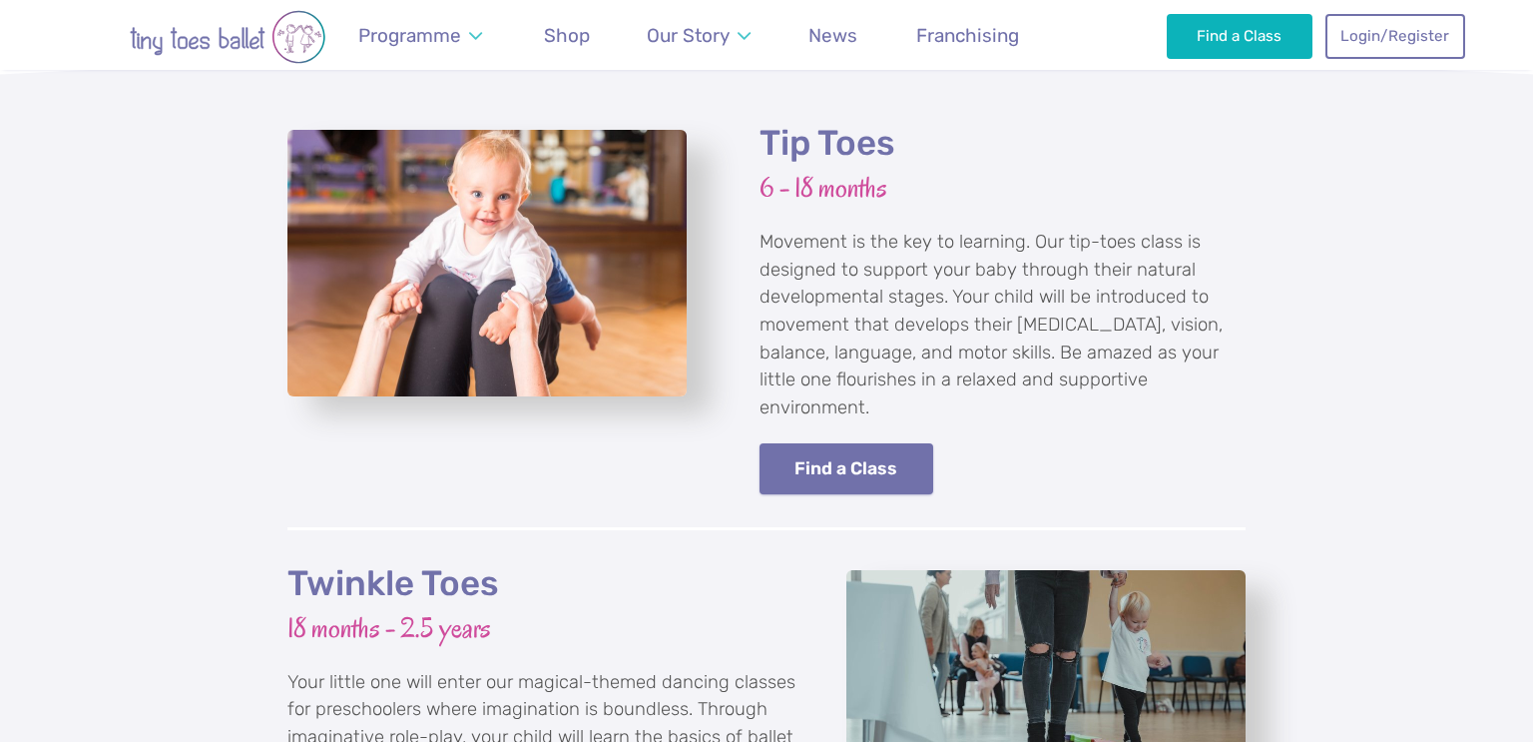
click at [803, 443] on link "Find a Class" at bounding box center [847, 468] width 174 height 51
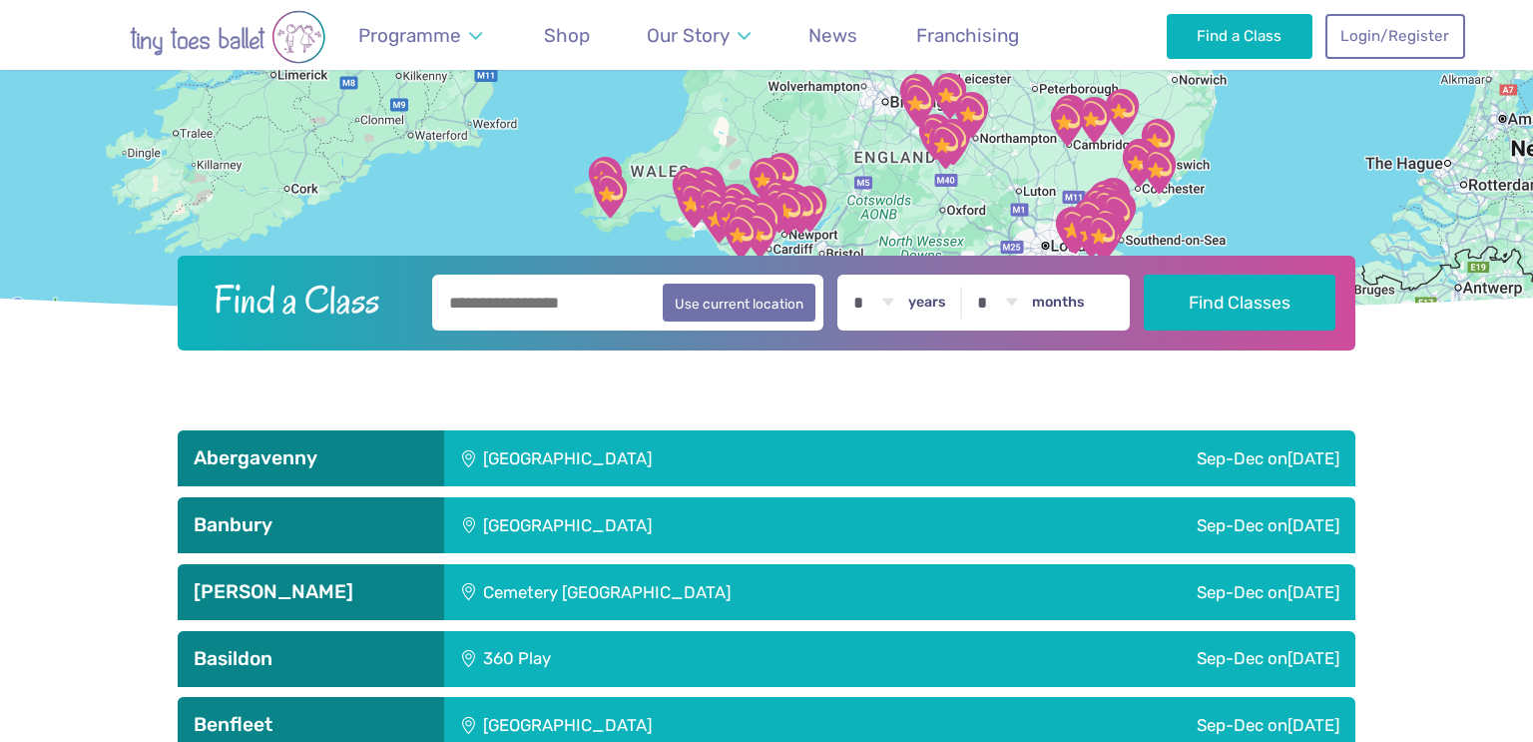
scroll to position [396, 0]
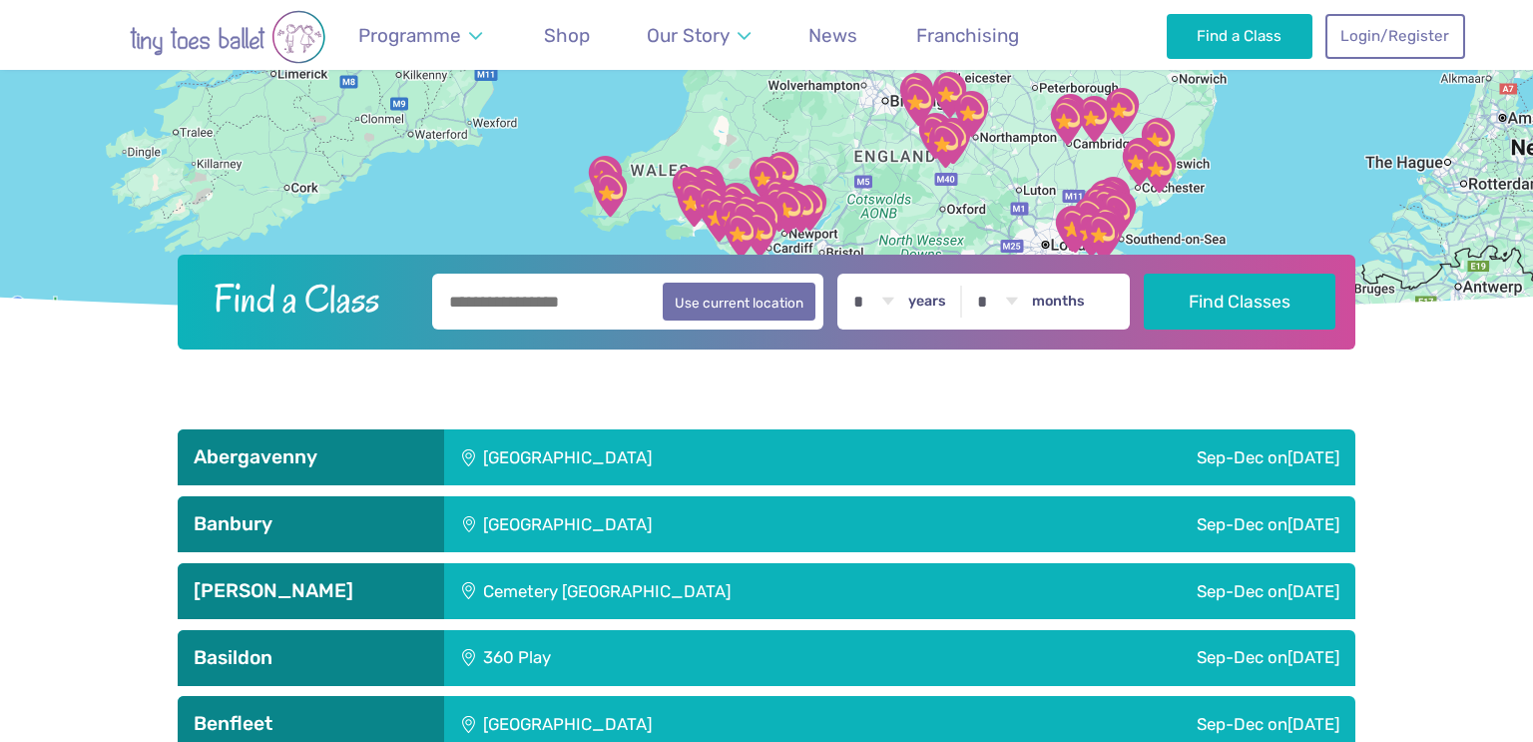
click at [524, 460] on div "Llanfoist Village Hall" at bounding box center [699, 457] width 511 height 56
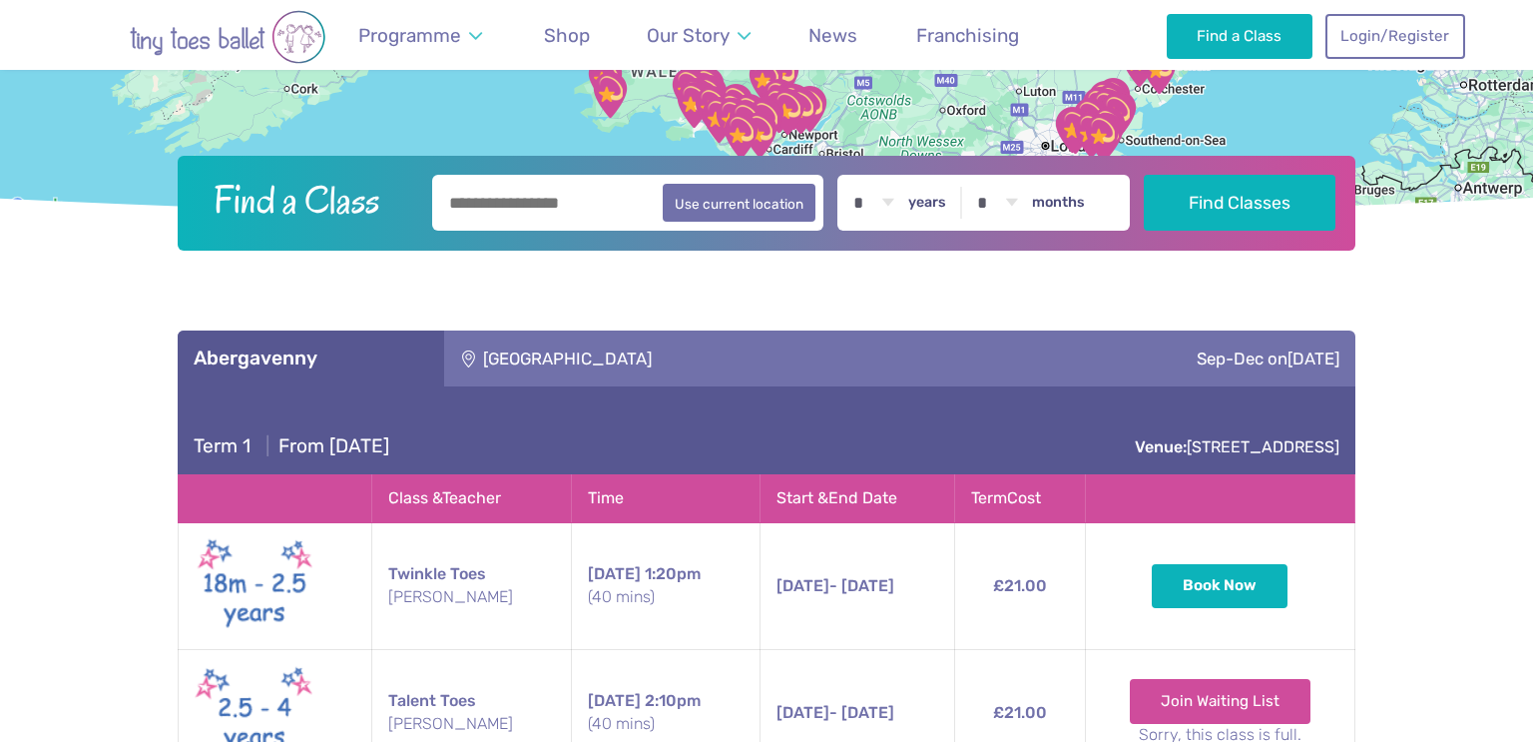
scroll to position [497, 0]
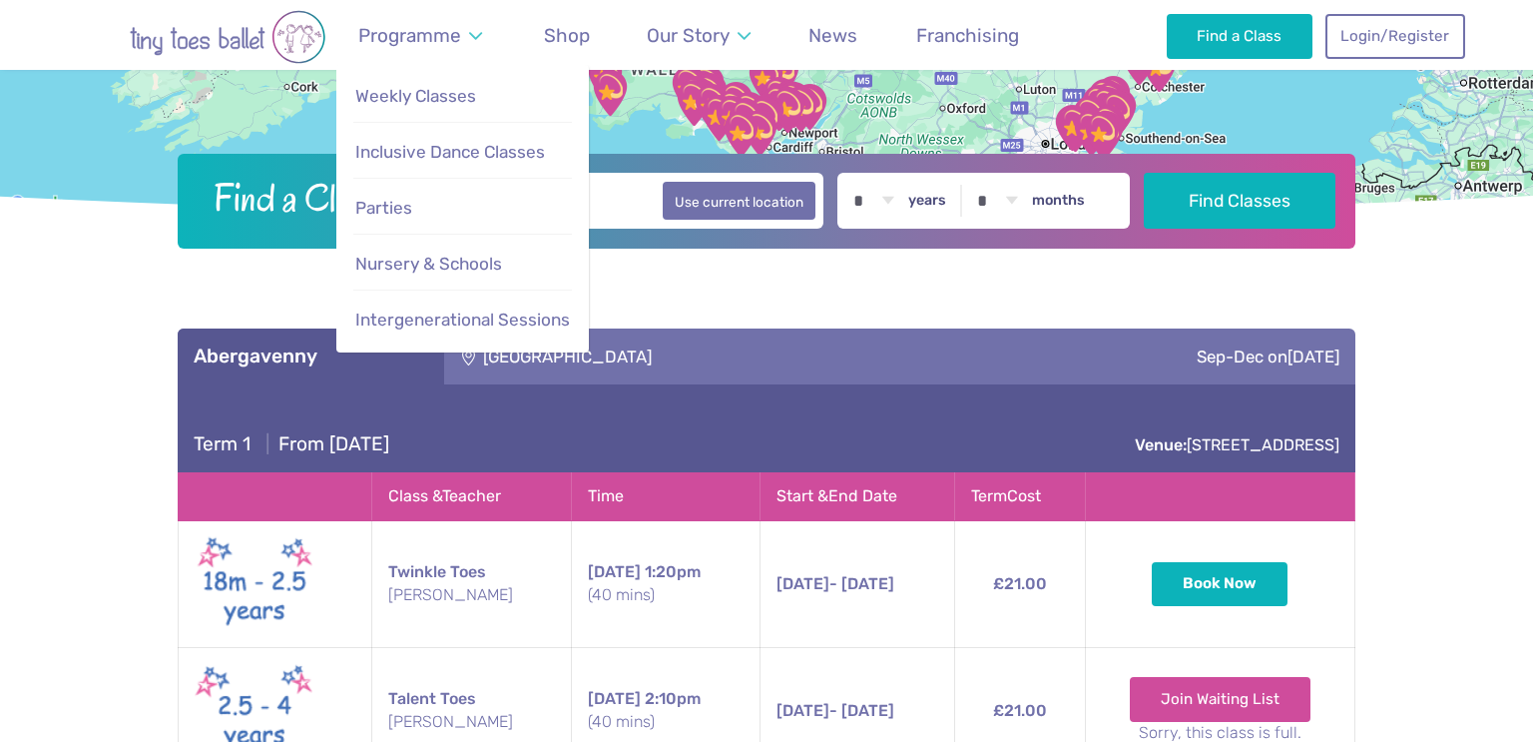
click at [467, 65] on li "Programme Weekly Classes Inclusive Dance Classes Parties Nursery & Schools Inte…" at bounding box center [420, 35] width 202 height 70
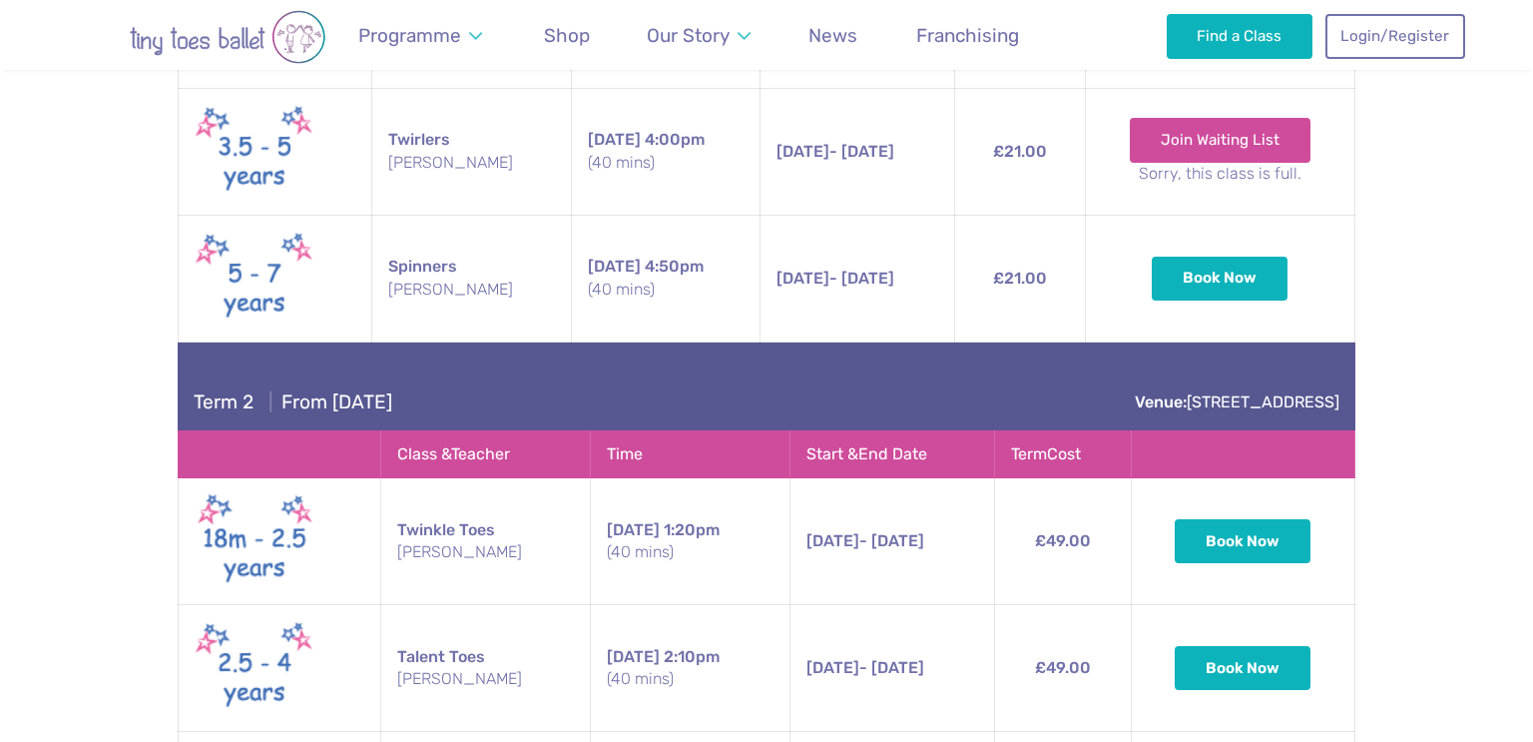
scroll to position [1128, 0]
